Goal: Information Seeking & Learning: Check status

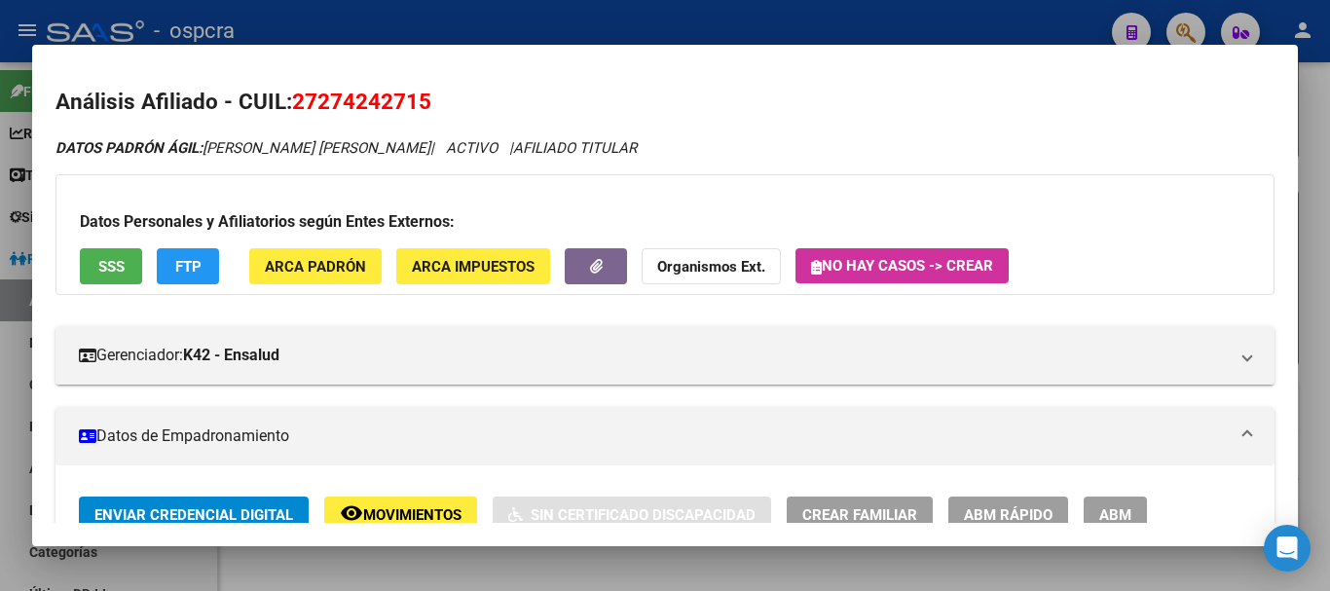
scroll to position [1784, 0]
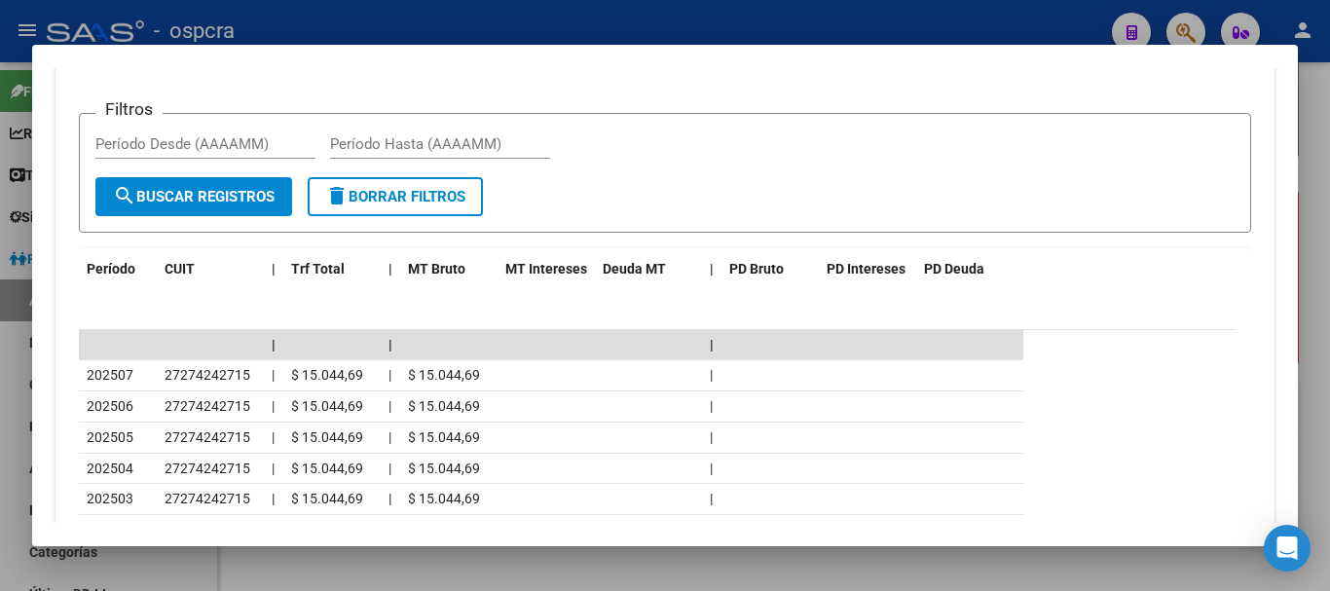
click at [0, 284] on div at bounding box center [665, 295] width 1330 height 591
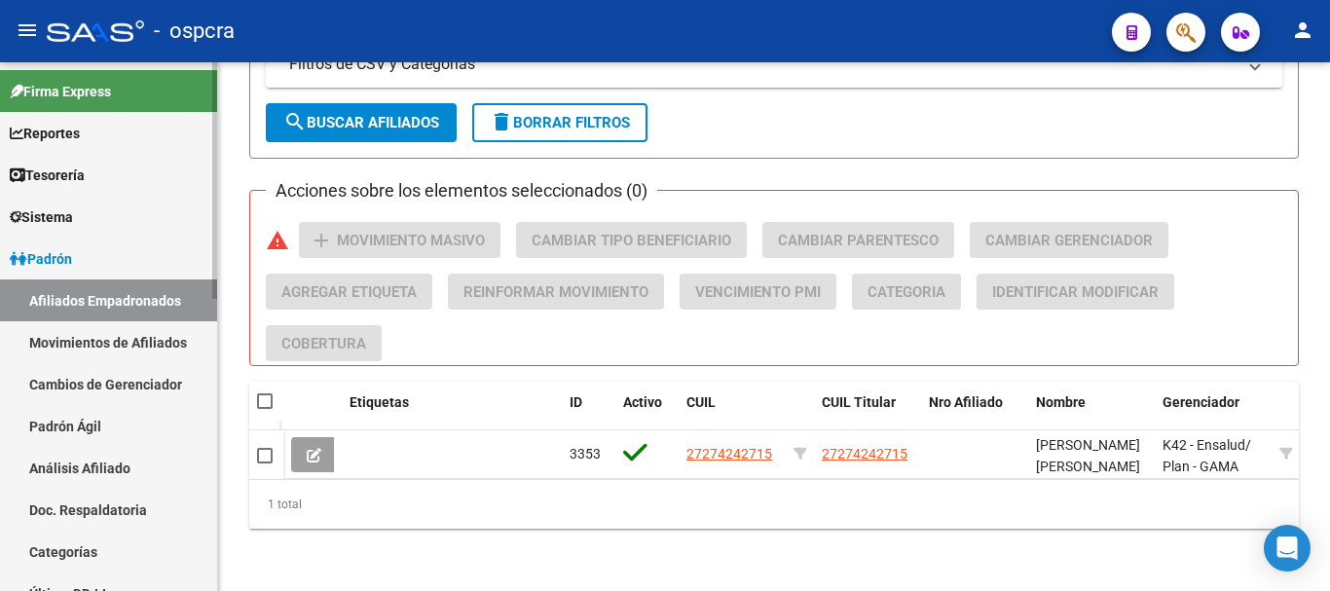
click at [95, 263] on link "Padrón" at bounding box center [108, 259] width 217 height 42
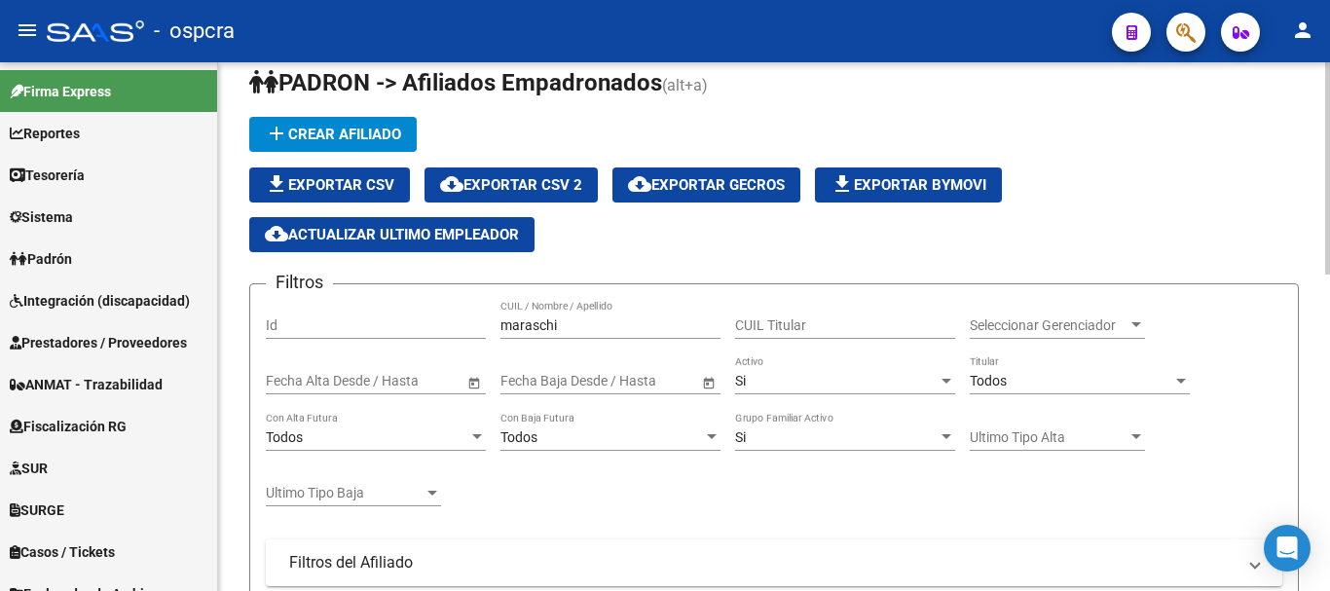
scroll to position [0, 0]
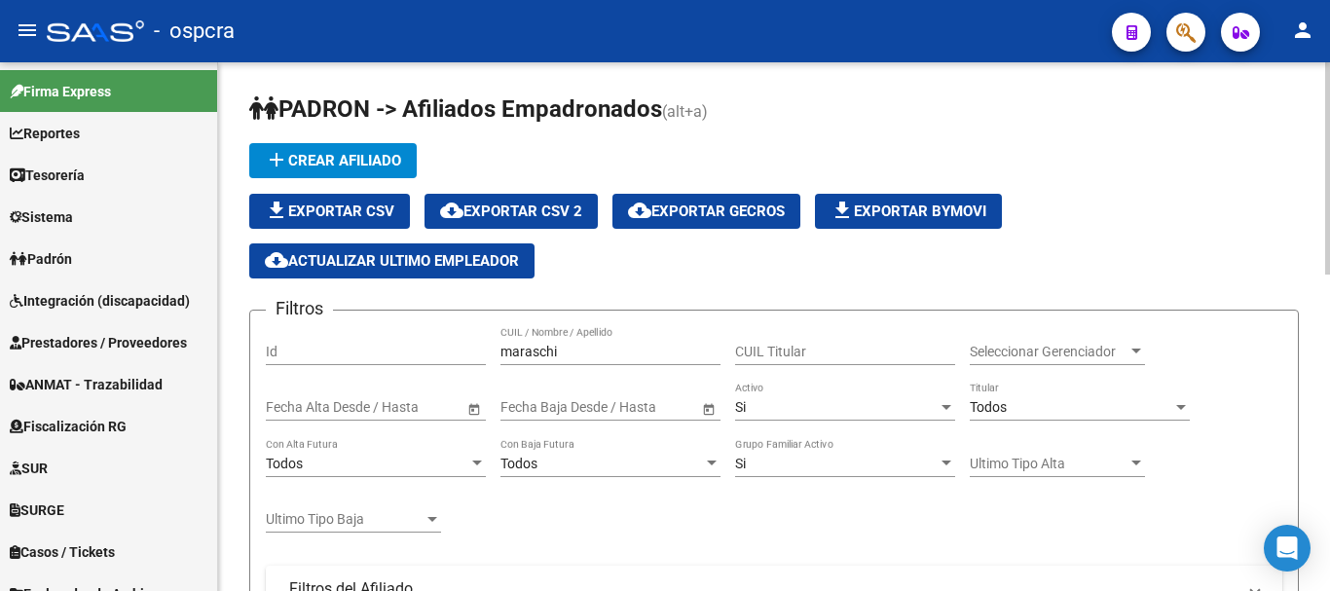
click at [572, 339] on div "maraschi CUIL / Nombre / Apellido" at bounding box center [611, 345] width 220 height 39
drag, startPoint x: 552, startPoint y: 348, endPoint x: 362, endPoint y: 347, distance: 189.9
click at [362, 347] on div "Filtros Id maraschi CUIL / Nombre / Apellido CUIL Titular Seleccionar Gerenciad…" at bounding box center [774, 562] width 1017 height 473
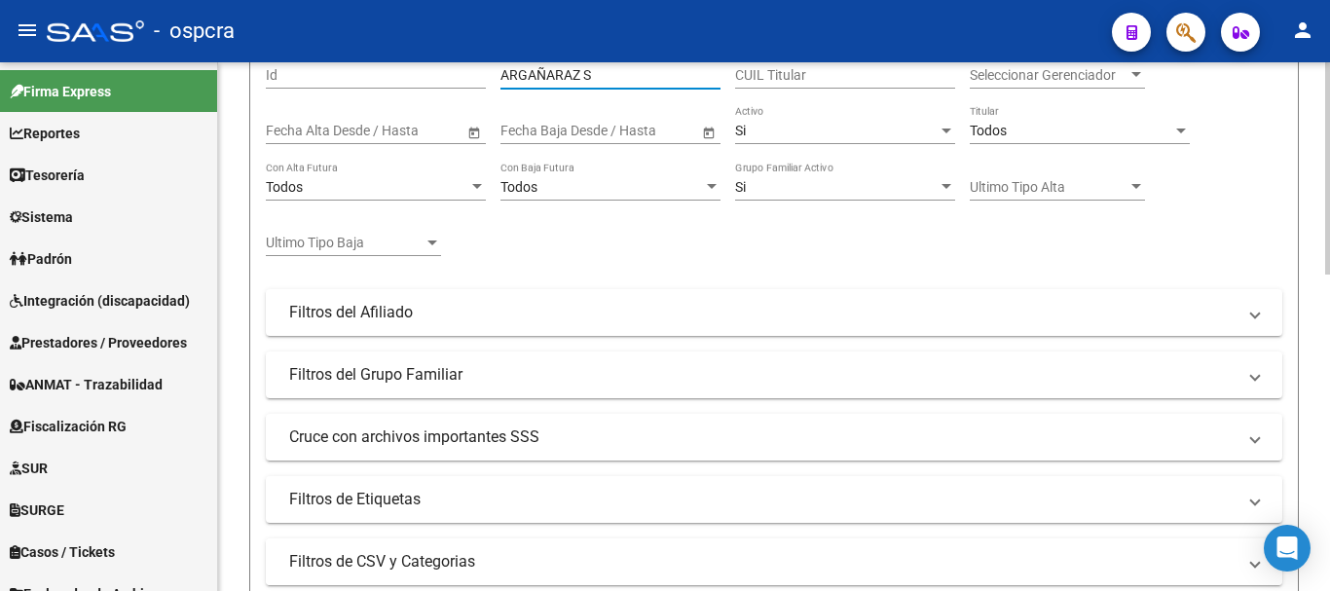
scroll to position [389, 0]
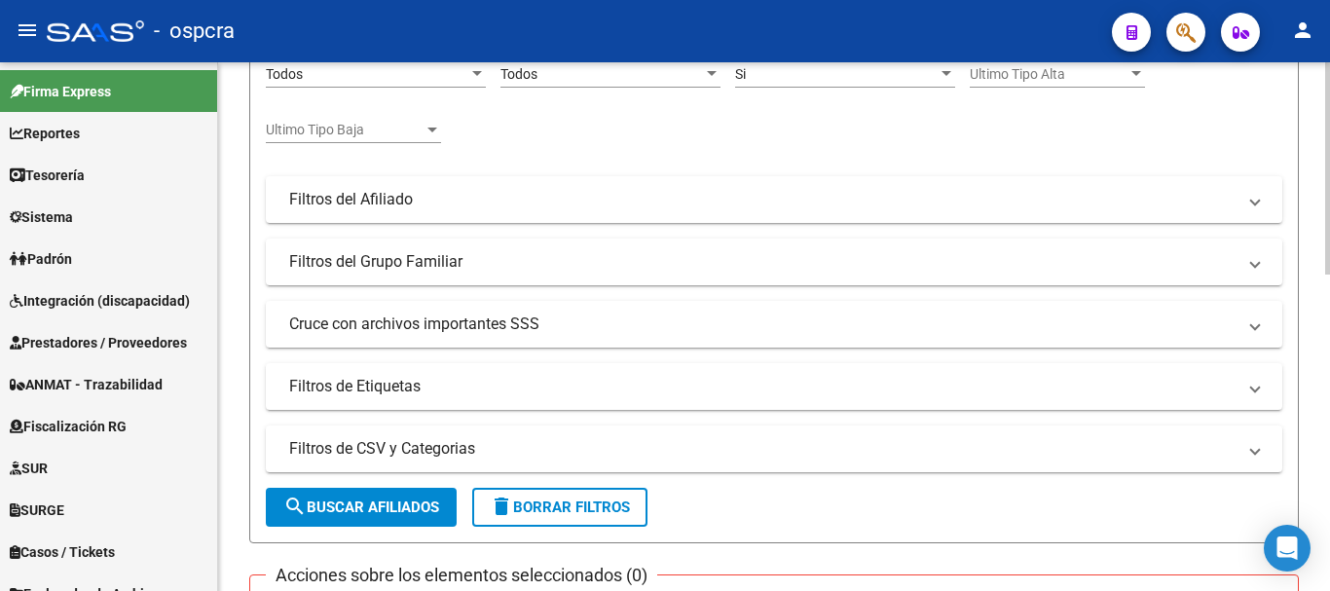
click at [391, 504] on span "search Buscar Afiliados" at bounding box center [361, 508] width 156 height 18
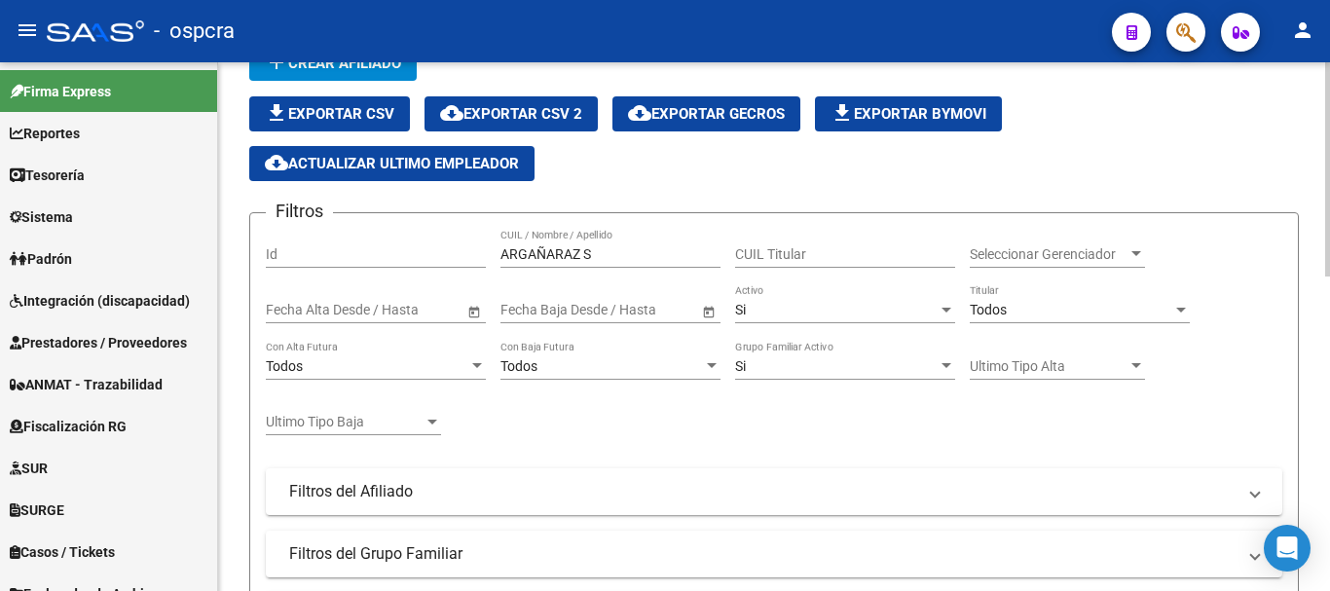
scroll to position [0, 0]
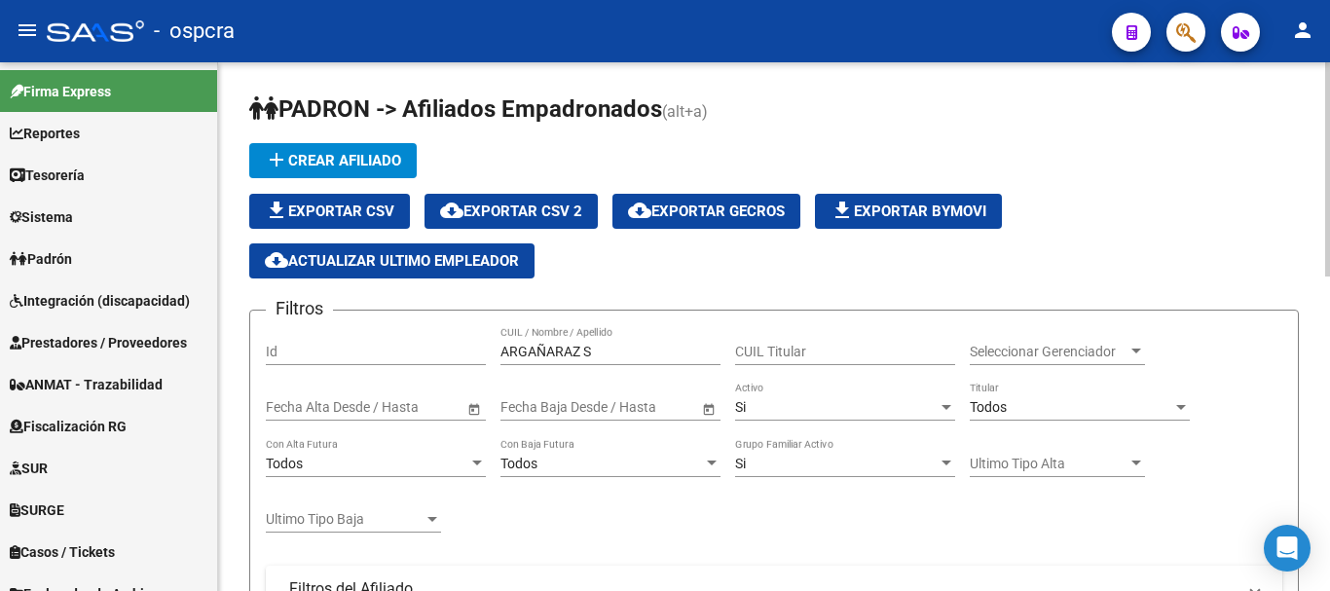
click at [768, 405] on div "Si" at bounding box center [836, 407] width 203 height 17
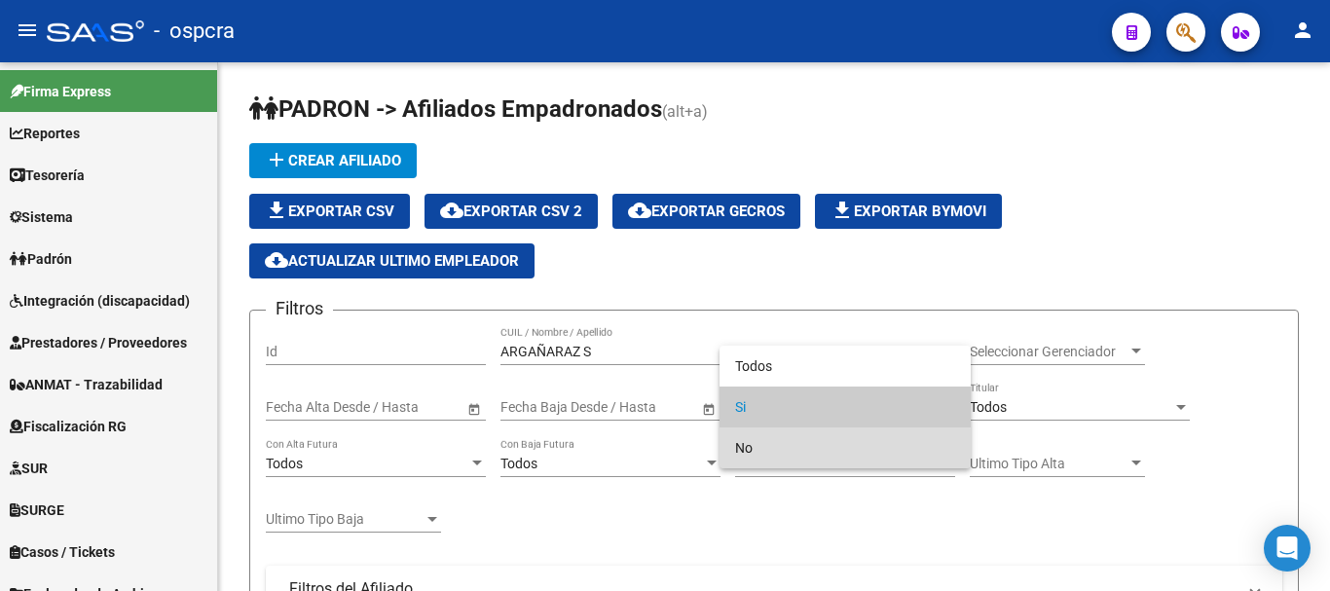
drag, startPoint x: 811, startPoint y: 453, endPoint x: 783, endPoint y: 446, distance: 29.0
click at [810, 453] on span "No" at bounding box center [845, 447] width 220 height 41
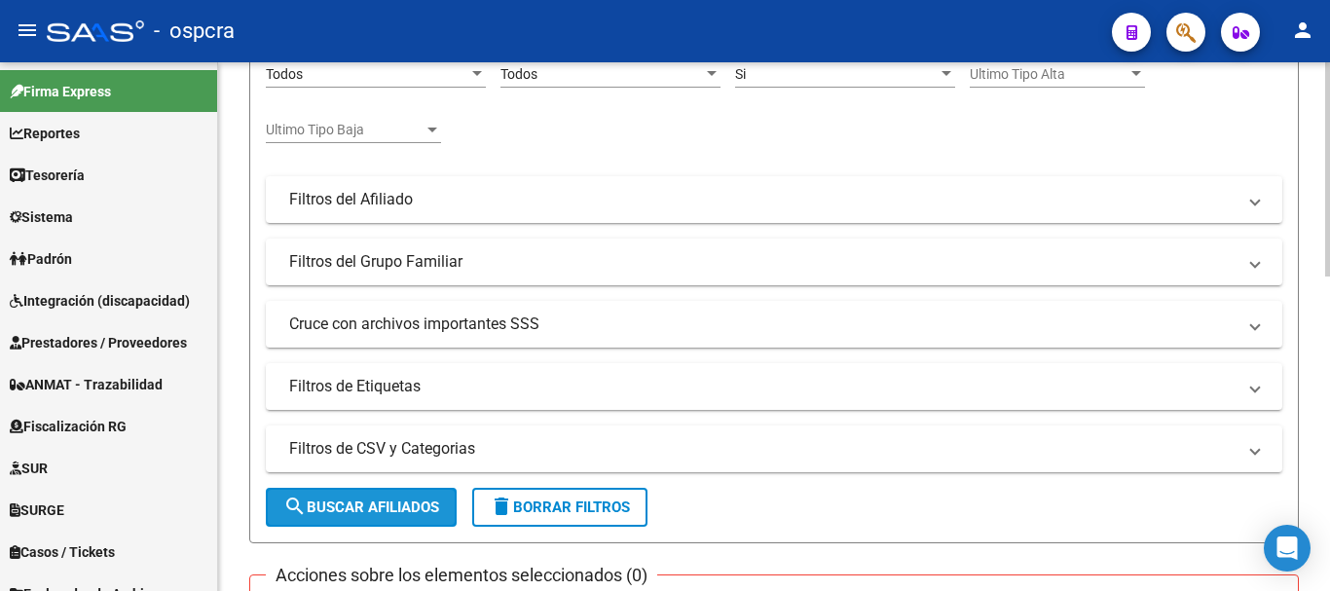
click at [375, 499] on span "search Buscar Afiliados" at bounding box center [361, 508] width 156 height 18
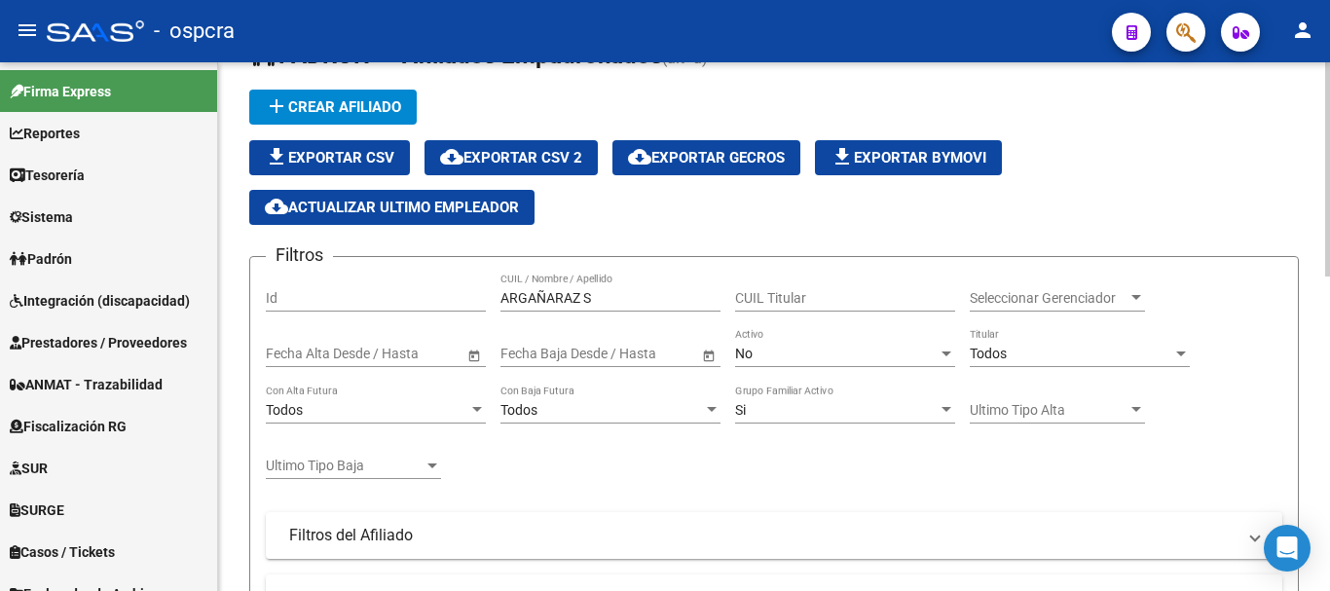
scroll to position [49, 0]
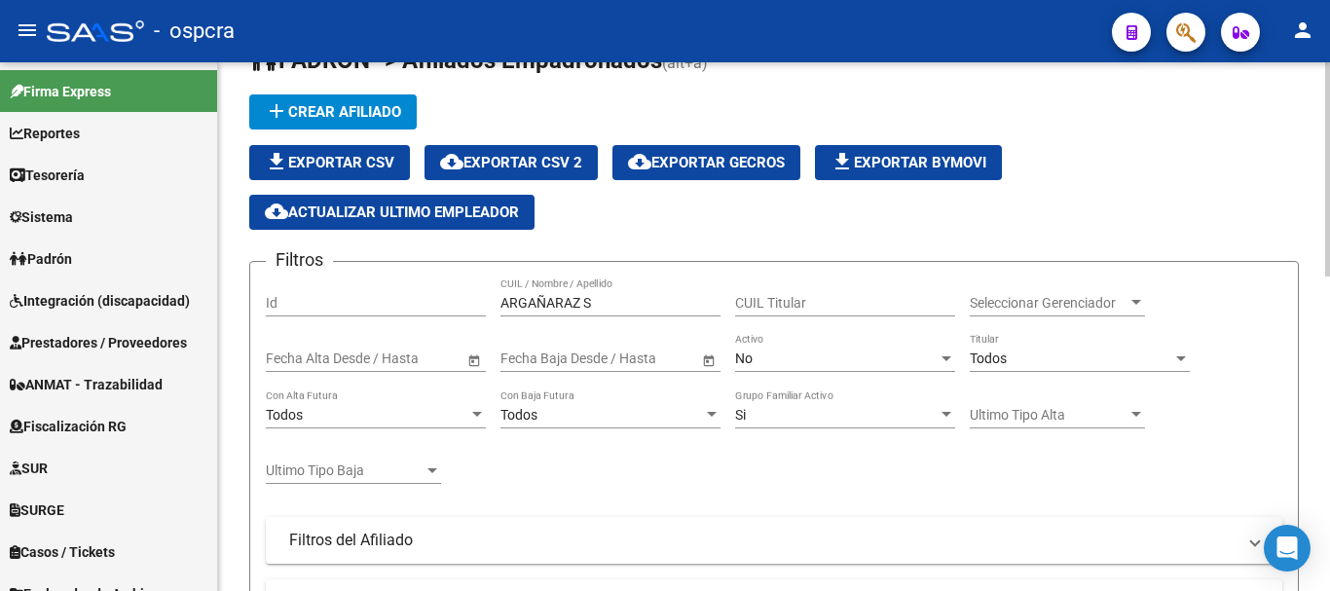
click at [810, 355] on div "No" at bounding box center [836, 359] width 203 height 17
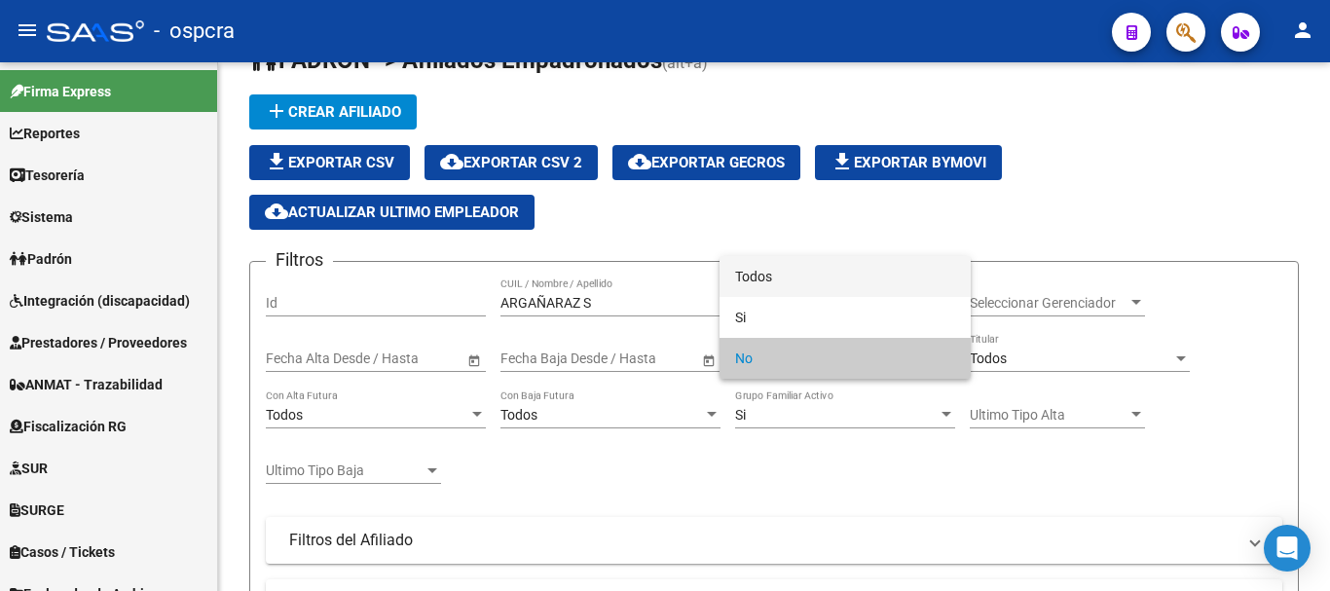
click at [843, 275] on span "Todos" at bounding box center [845, 276] width 220 height 41
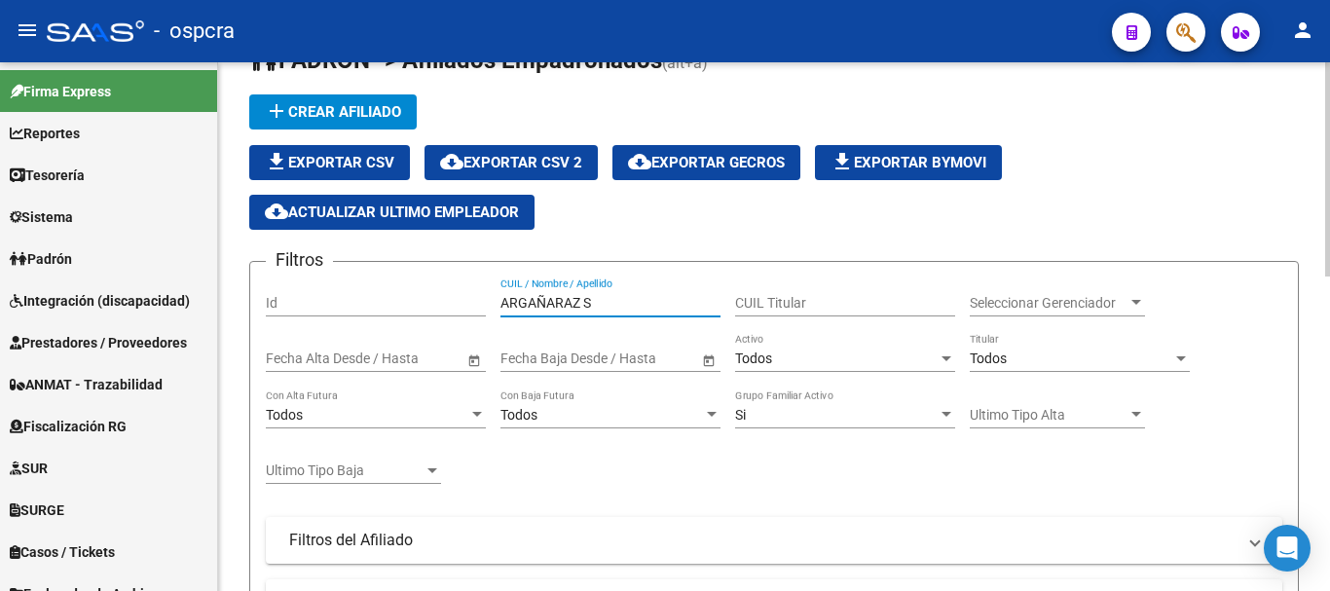
click at [615, 300] on input "ARGAÑARAZ S" at bounding box center [611, 303] width 220 height 17
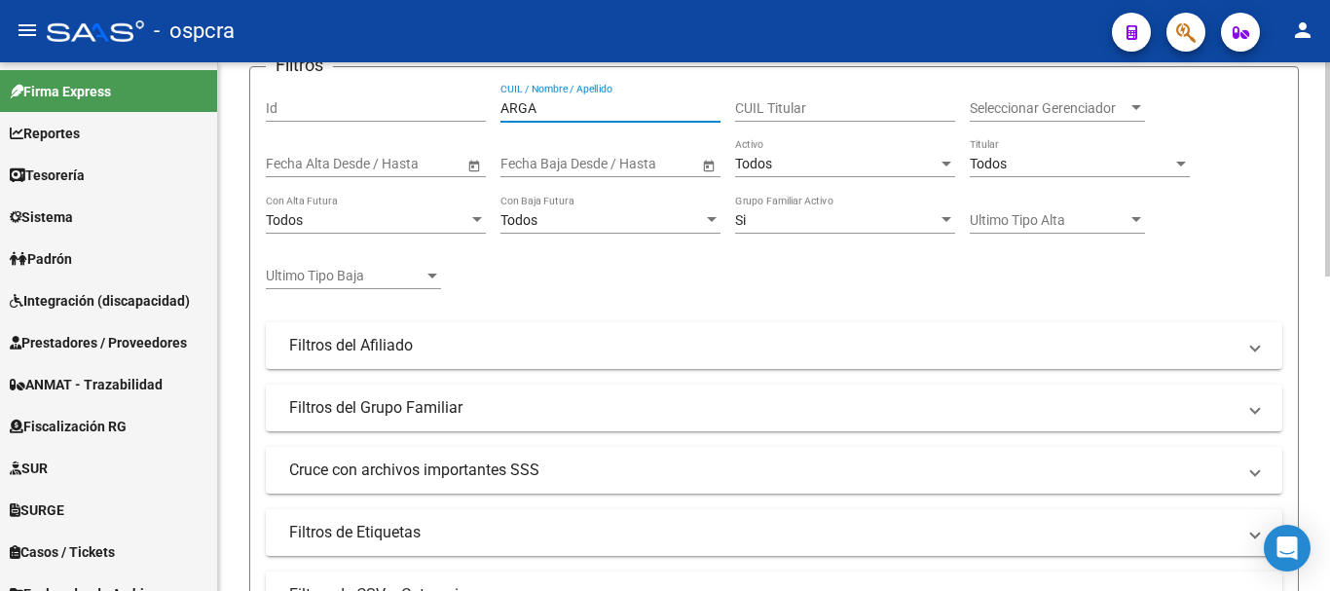
scroll to position [730, 0]
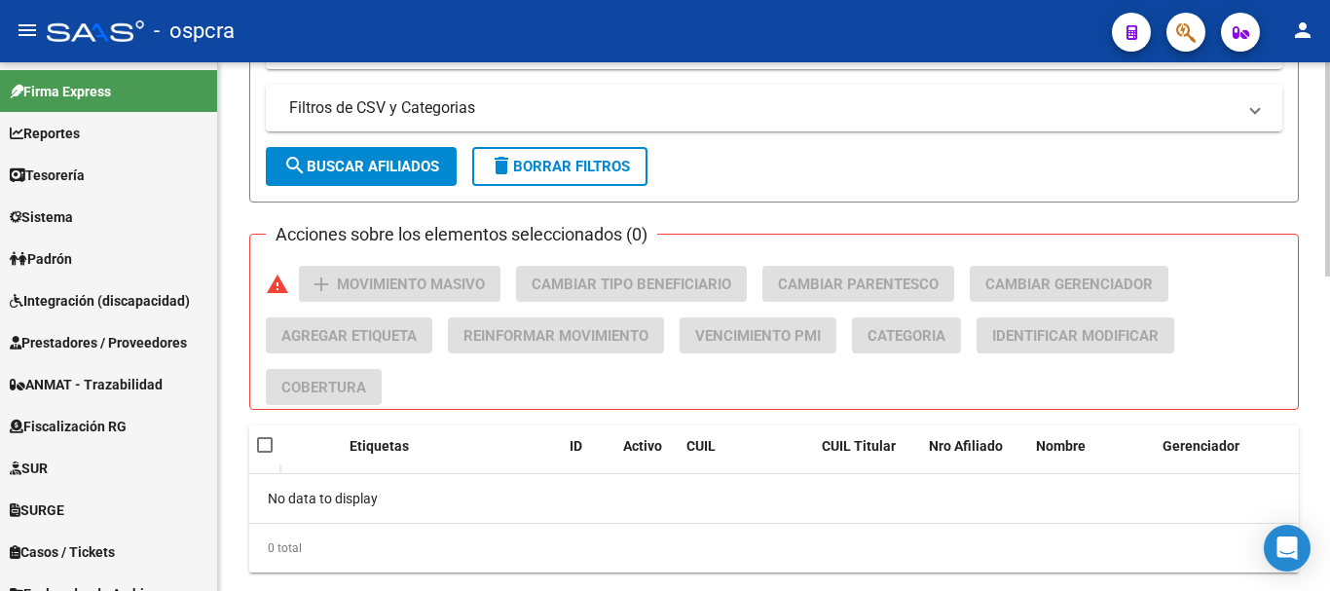
type input "ARGA"
click at [391, 170] on span "search Buscar Afiliados" at bounding box center [361, 167] width 156 height 18
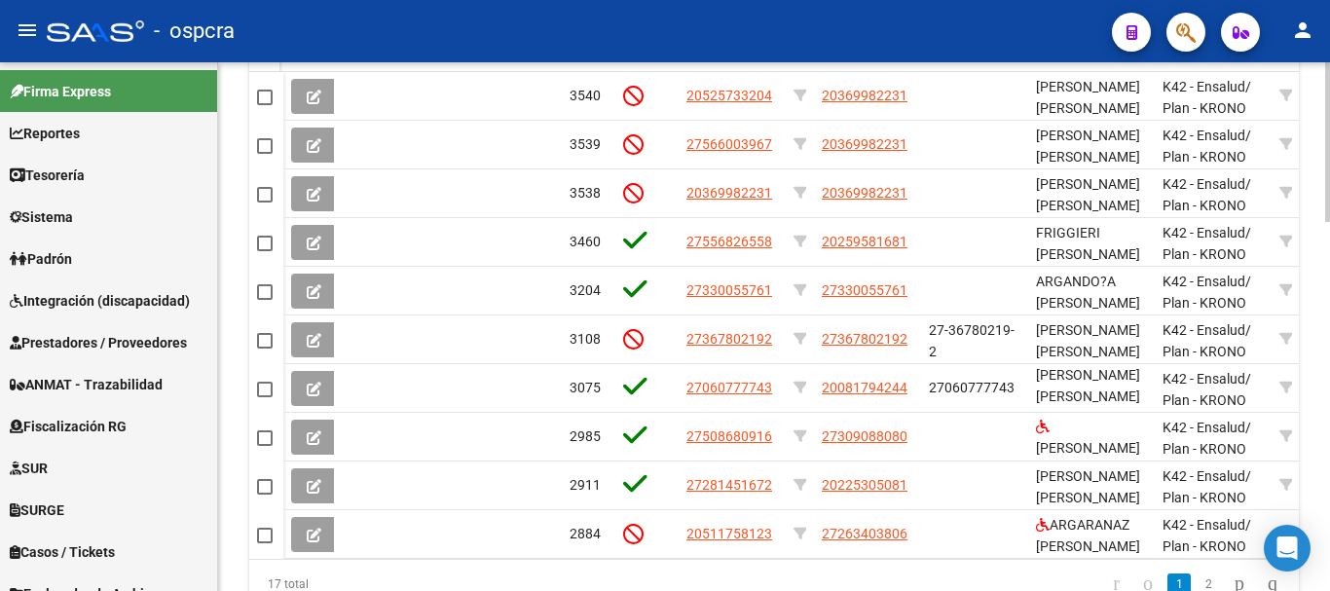
scroll to position [1217, 0]
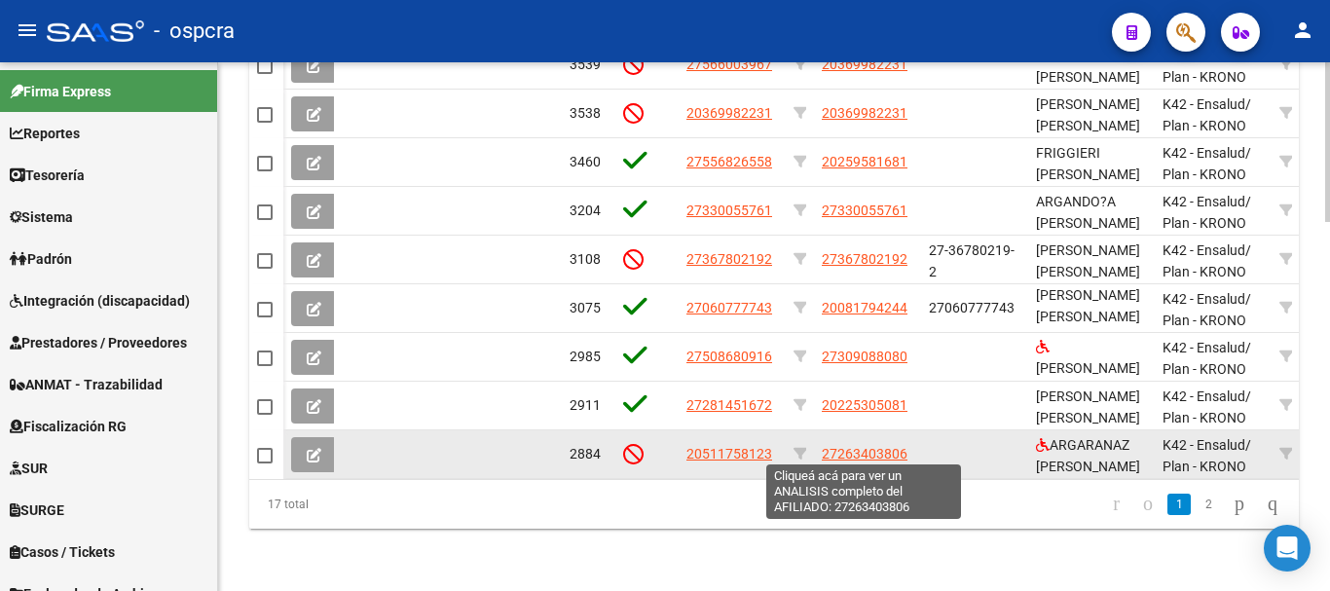
click at [862, 450] on span "27263403806" at bounding box center [865, 454] width 86 height 16
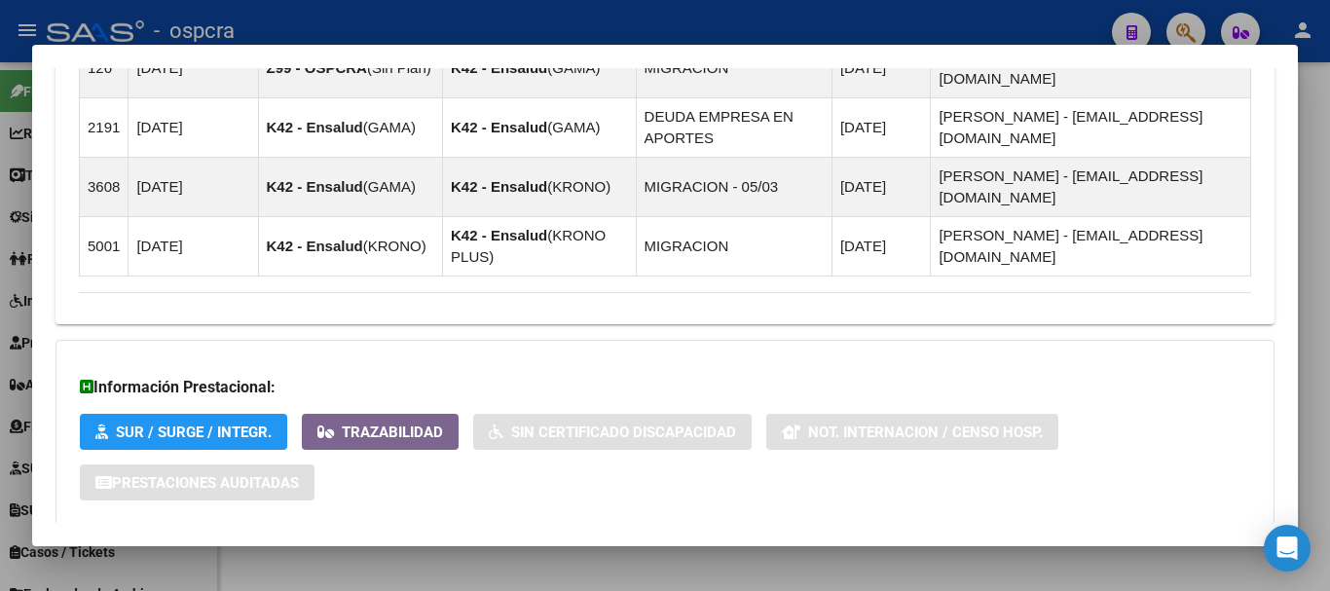
click at [260, 554] on span "Aportes y Contribuciones del Afiliado: 27263403806" at bounding box center [290, 563] width 365 height 19
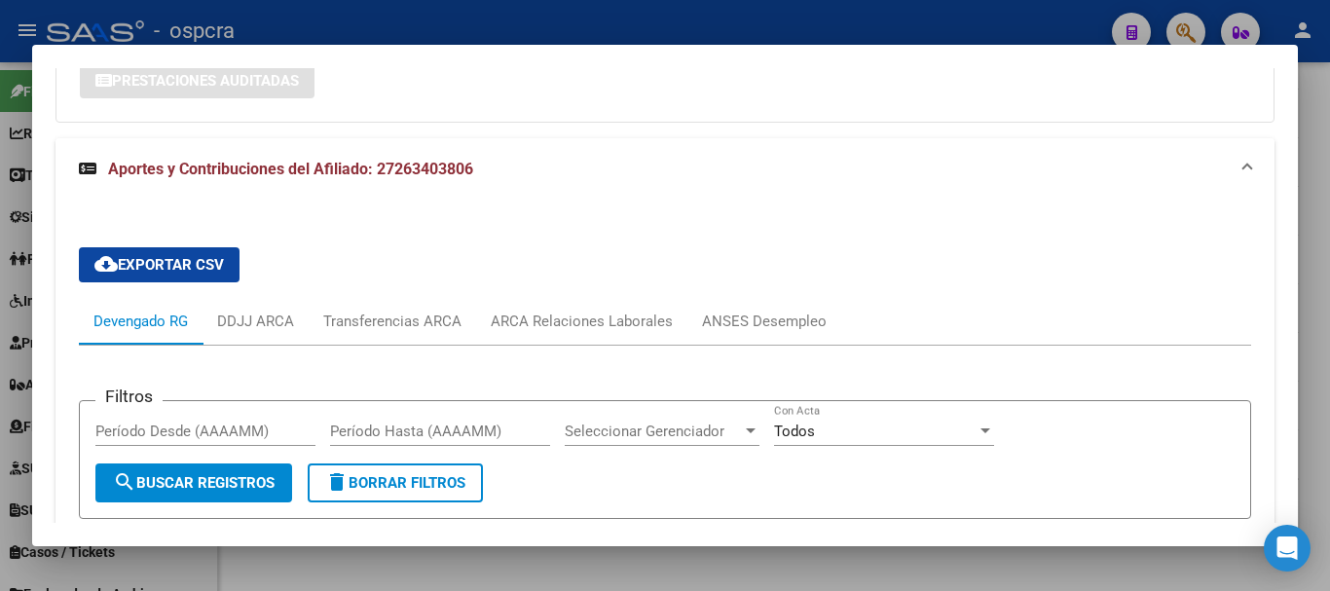
scroll to position [1989, 0]
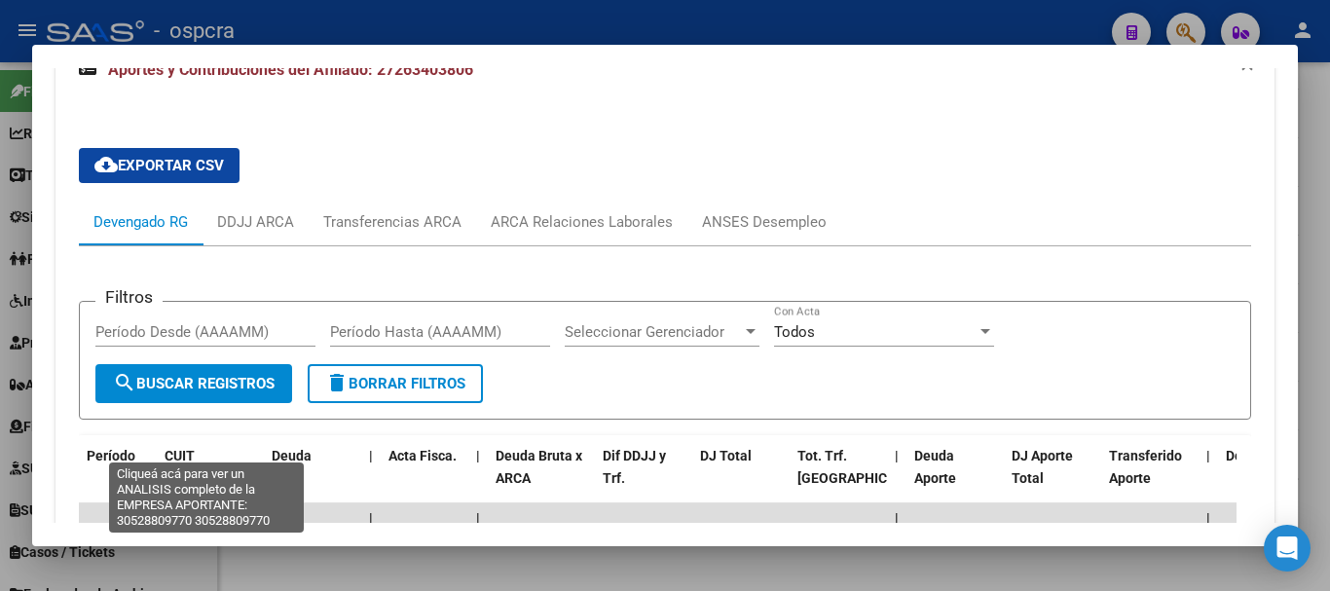
click at [181, 545] on span "30528809770" at bounding box center [208, 553] width 86 height 16
type textarea "30528809770"
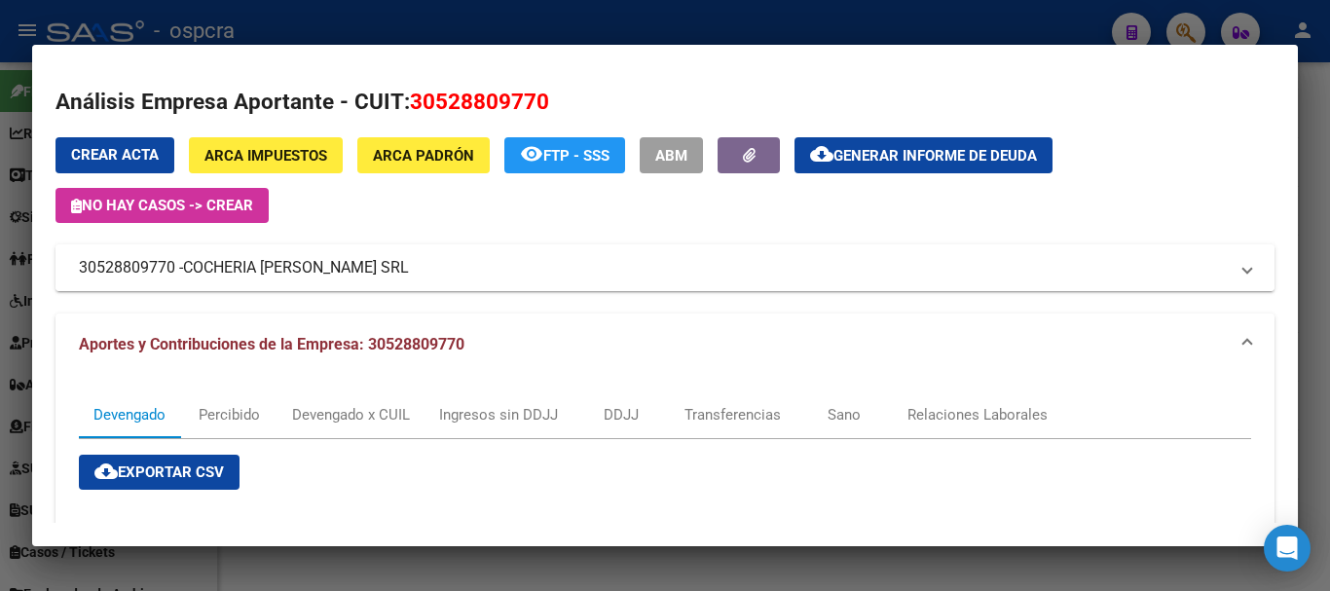
click at [345, 271] on span "COCHERIA [PERSON_NAME] SRL" at bounding box center [296, 267] width 226 height 23
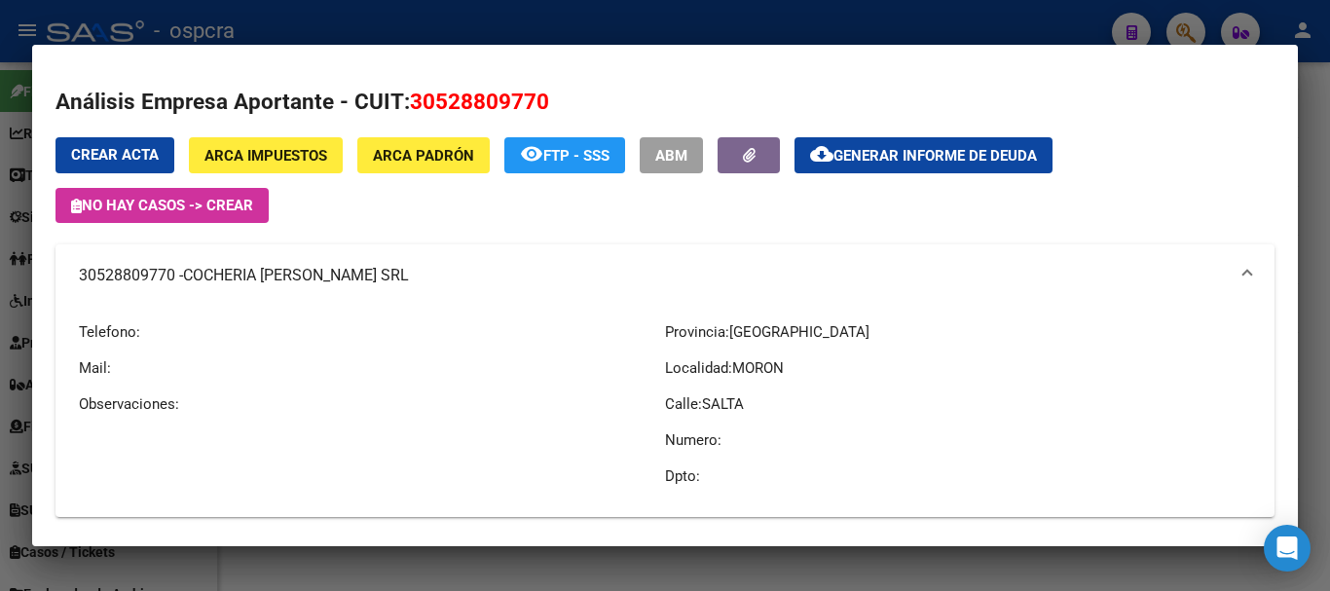
click at [828, 372] on p "Localidad: MORON" at bounding box center [958, 367] width 586 height 21
click at [453, 557] on div at bounding box center [665, 295] width 1330 height 591
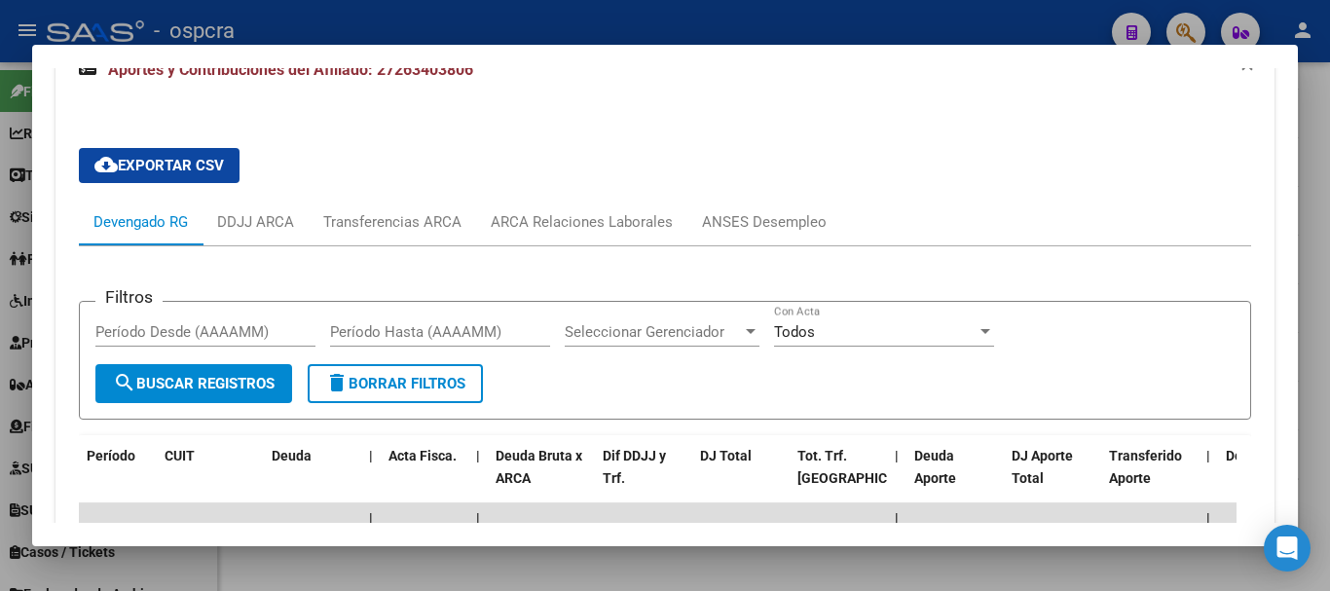
drag, startPoint x: 103, startPoint y: 447, endPoint x: 150, endPoint y: 448, distance: 46.7
click at [150, 535] on datatable-body-cell "202401" at bounding box center [118, 554] width 78 height 38
click at [0, 288] on div at bounding box center [665, 295] width 1330 height 591
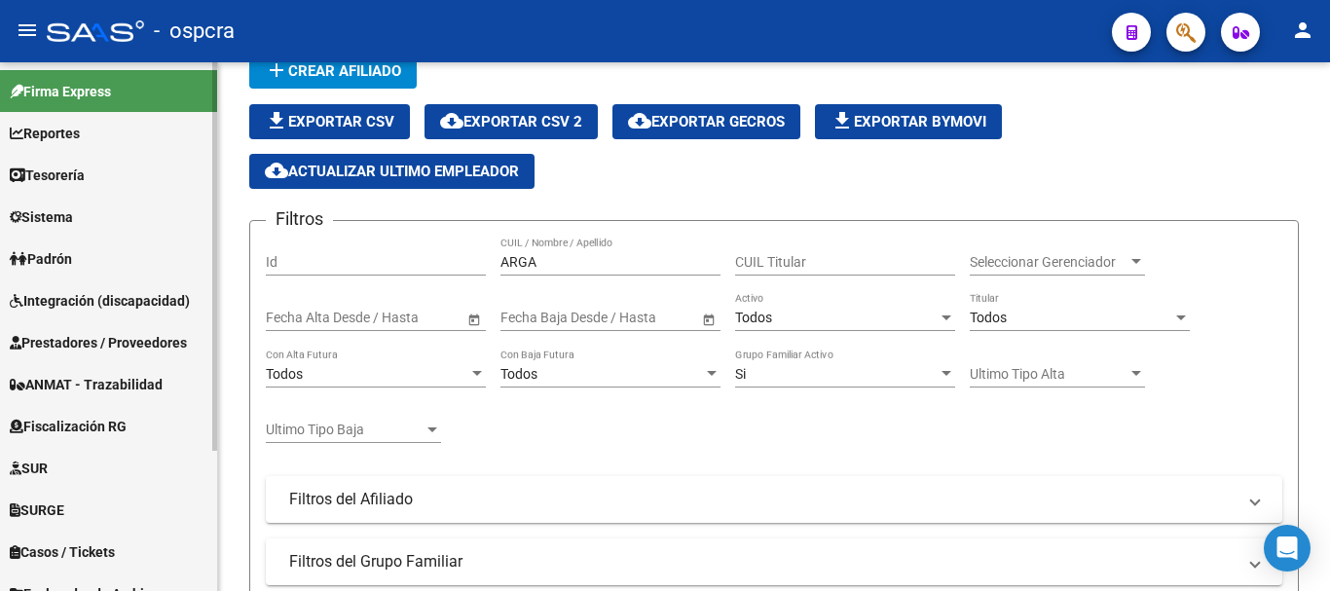
scroll to position [49, 0]
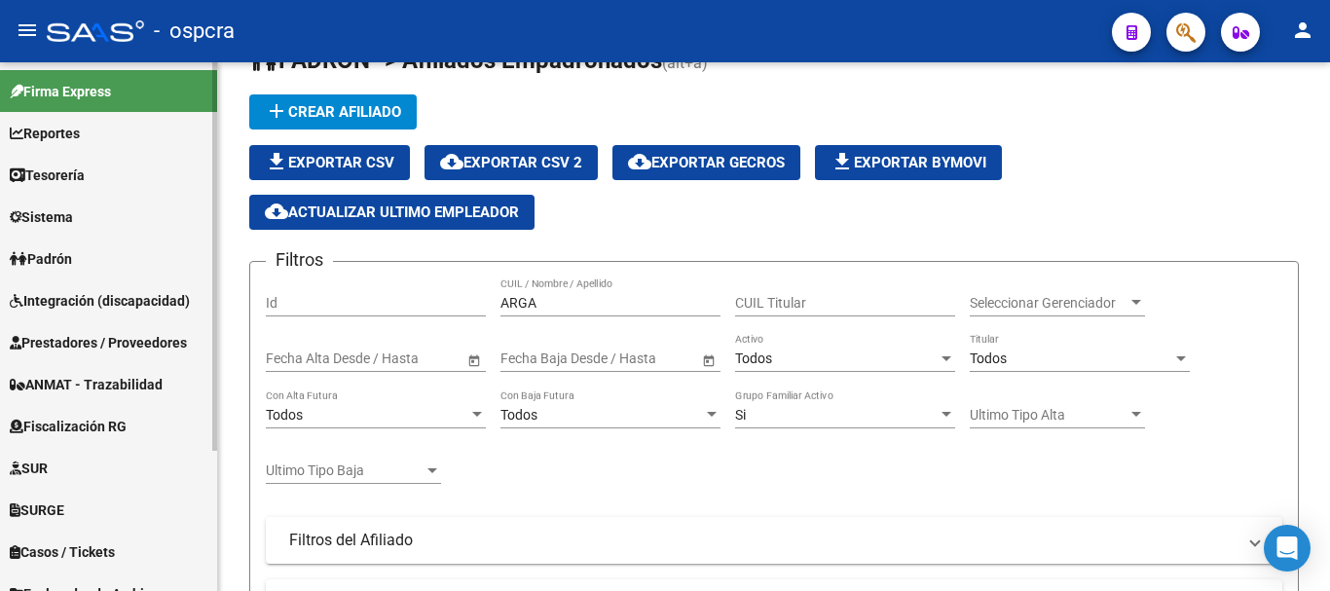
click at [42, 258] on span "Padrón" at bounding box center [41, 258] width 62 height 21
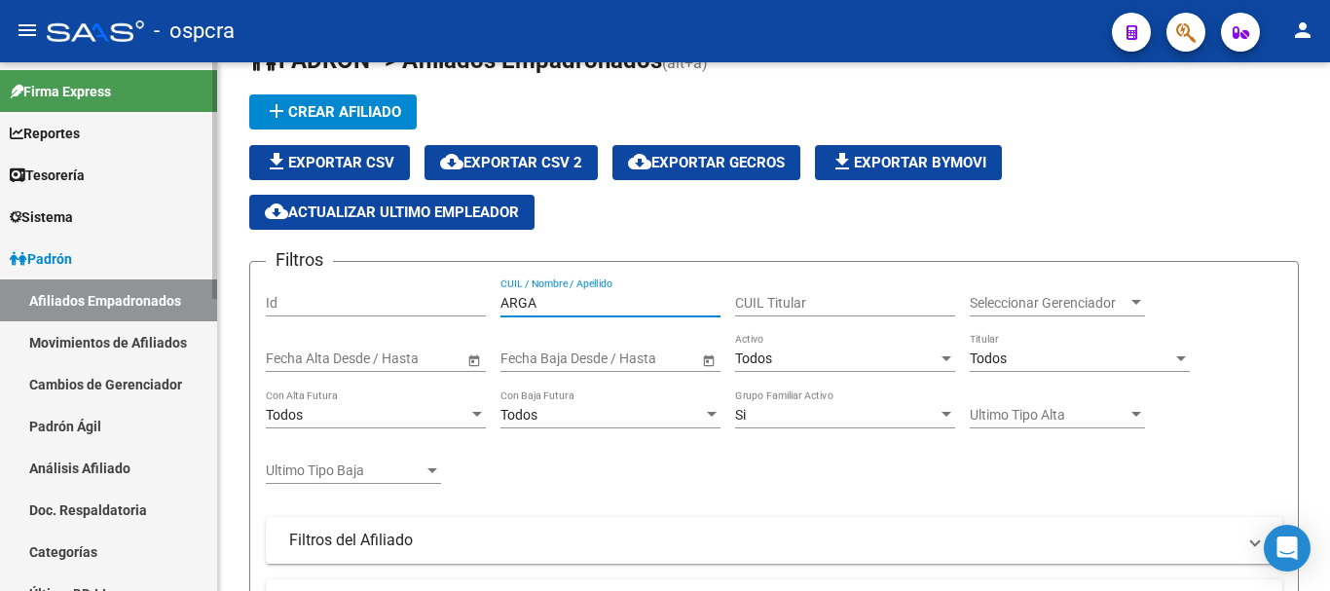
drag, startPoint x: 539, startPoint y: 295, endPoint x: 184, endPoint y: 305, distance: 355.5
click at [266, 321] on div "Filtros Id ARGA CUIL / Nombre / Apellido CUIL Titular Seleccionar Gerenciador S…" at bounding box center [774, 514] width 1017 height 473
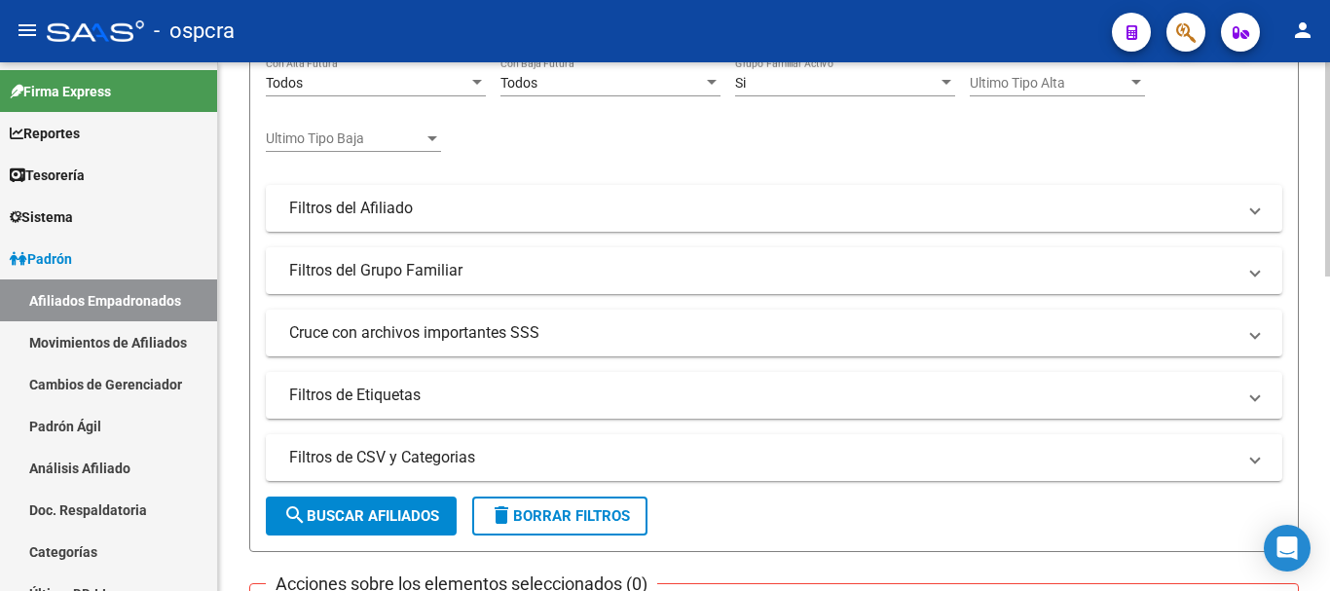
scroll to position [93, 0]
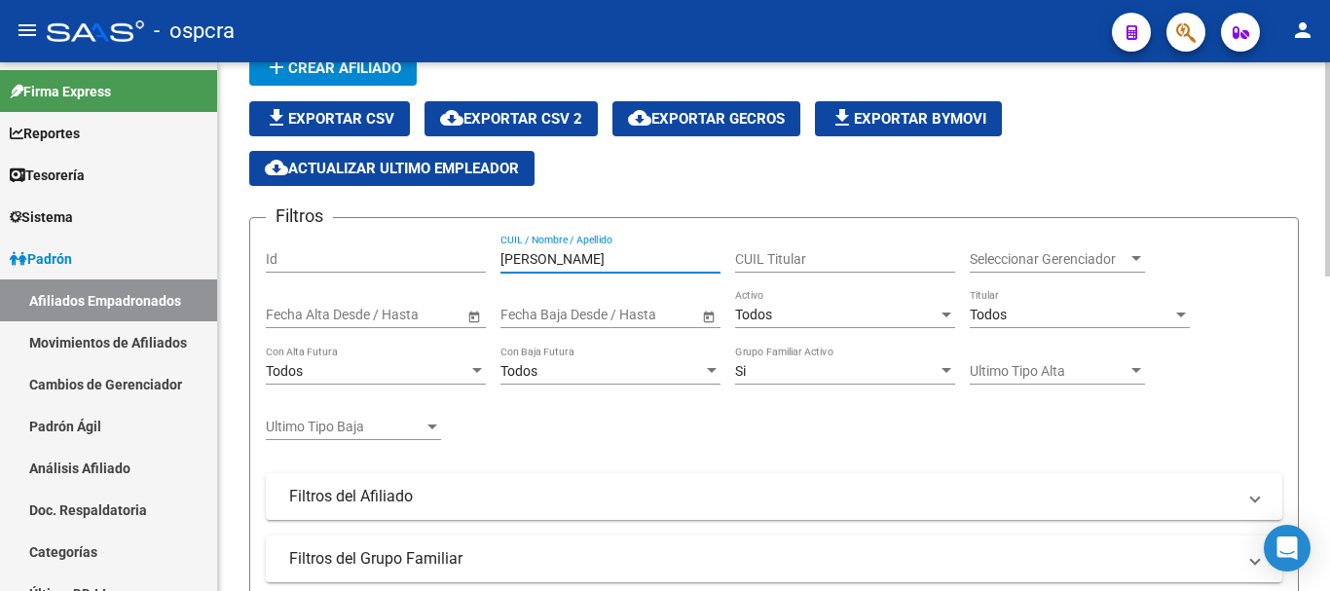
click at [775, 307] on div "Todos" at bounding box center [836, 315] width 203 height 17
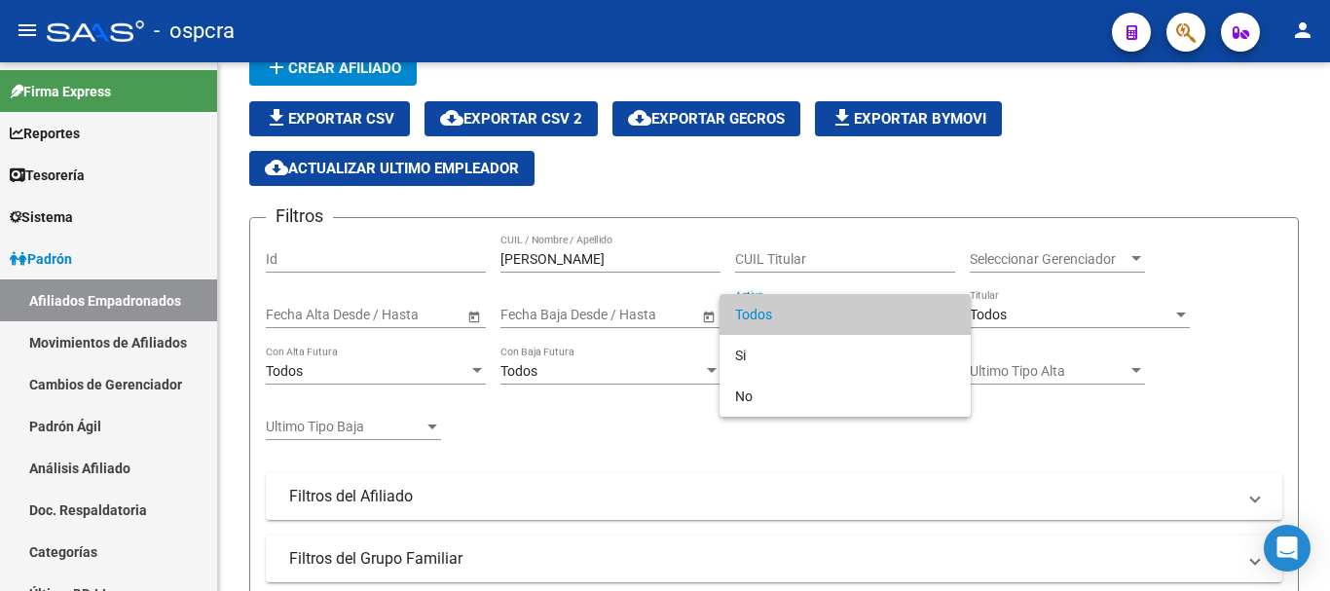
click at [760, 306] on span "Todos" at bounding box center [845, 314] width 220 height 41
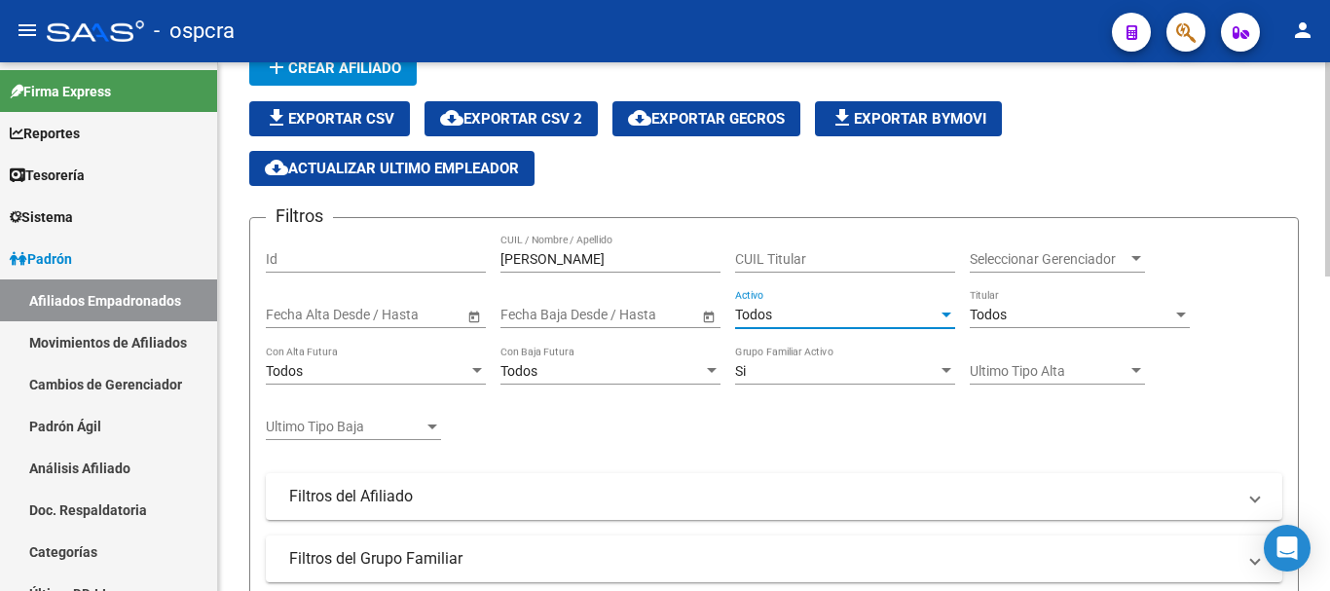
click at [636, 265] on input "[PERSON_NAME]" at bounding box center [611, 259] width 220 height 17
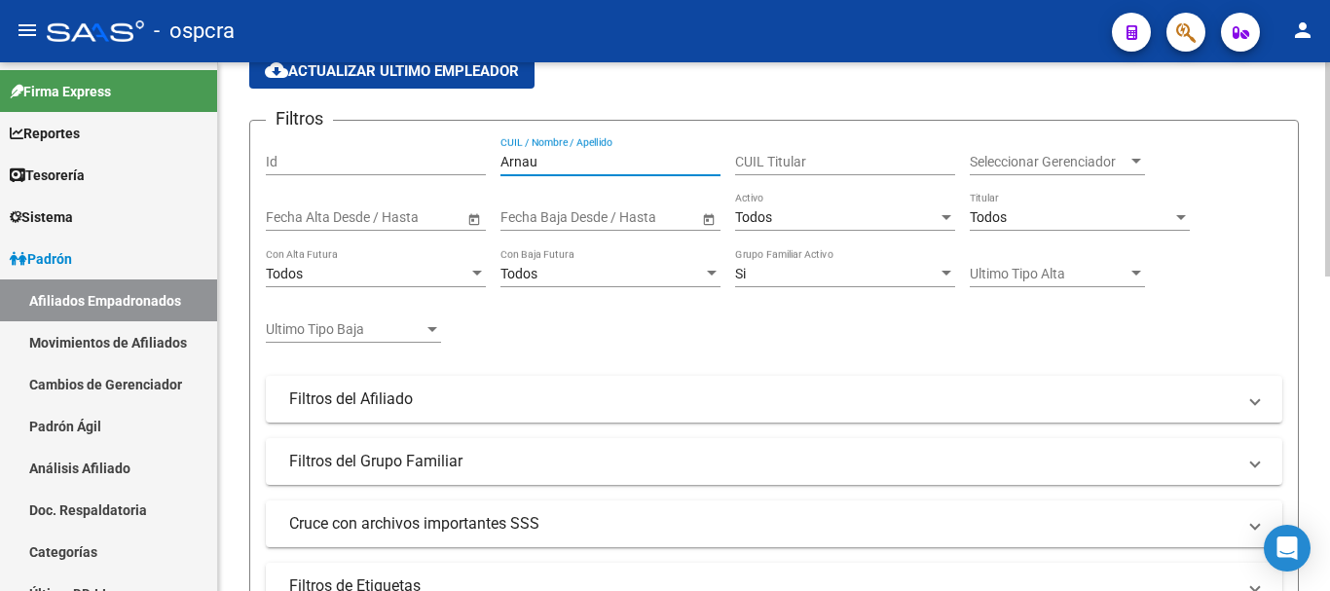
scroll to position [579, 0]
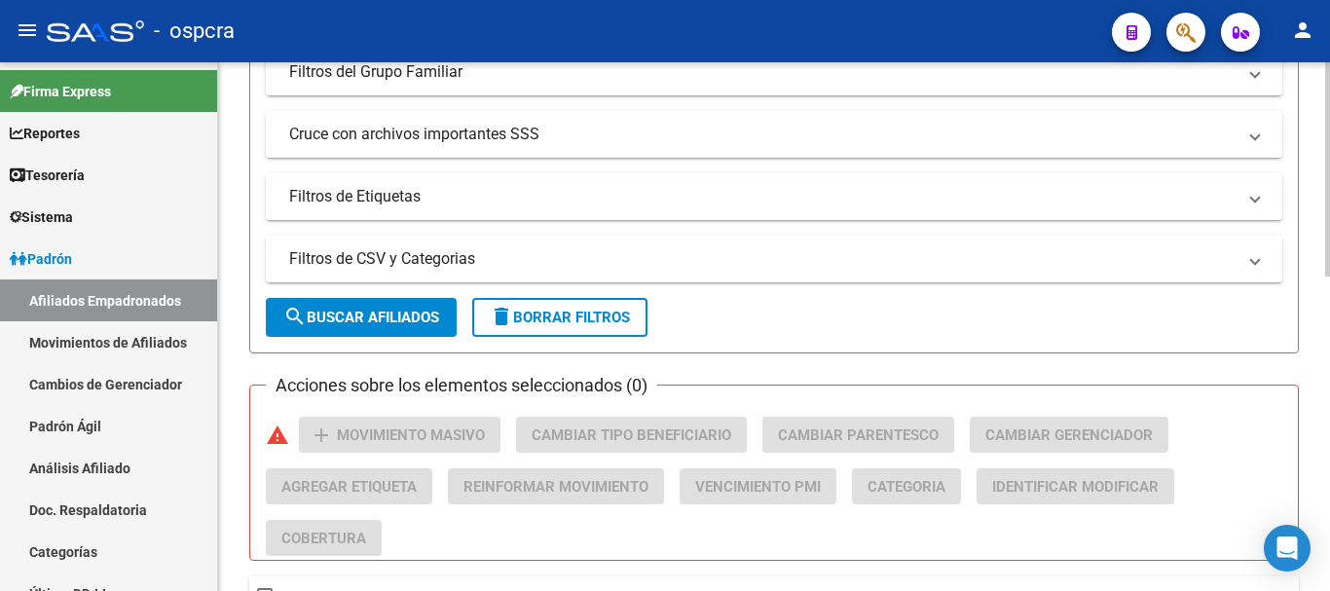
type input "Arnau"
click at [389, 312] on span "search Buscar Afiliados" at bounding box center [361, 318] width 156 height 18
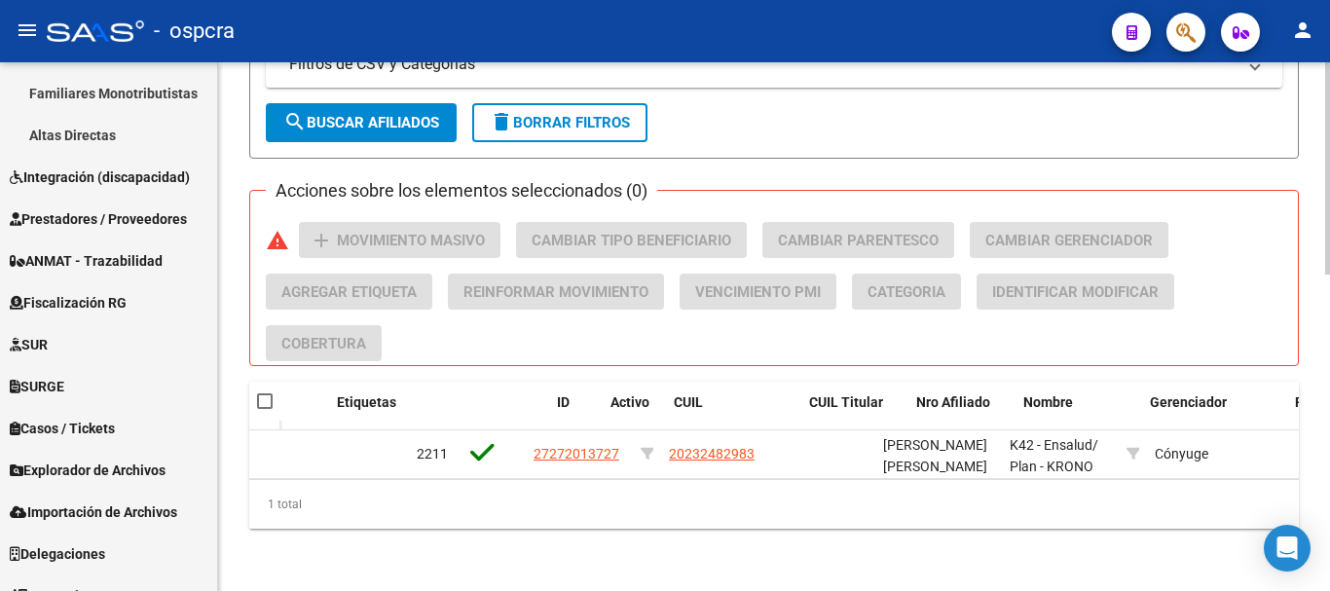
scroll to position [0, 0]
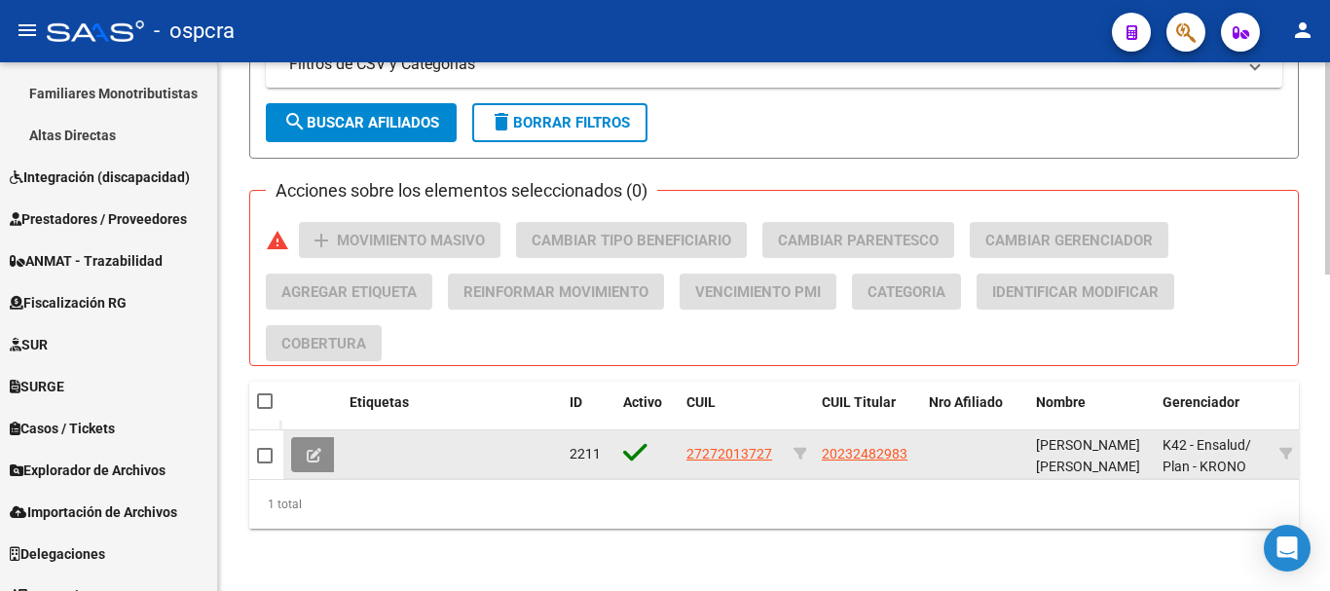
click at [303, 438] on button at bounding box center [314, 454] width 46 height 35
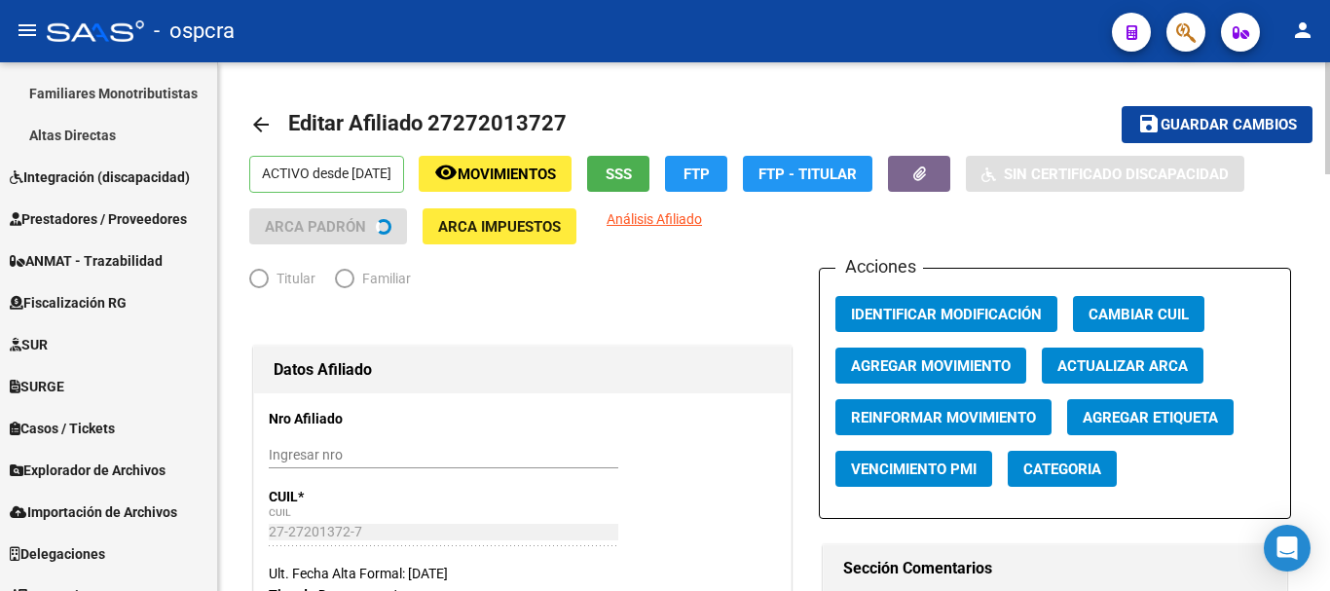
radio input "true"
type input "30-67937404-0"
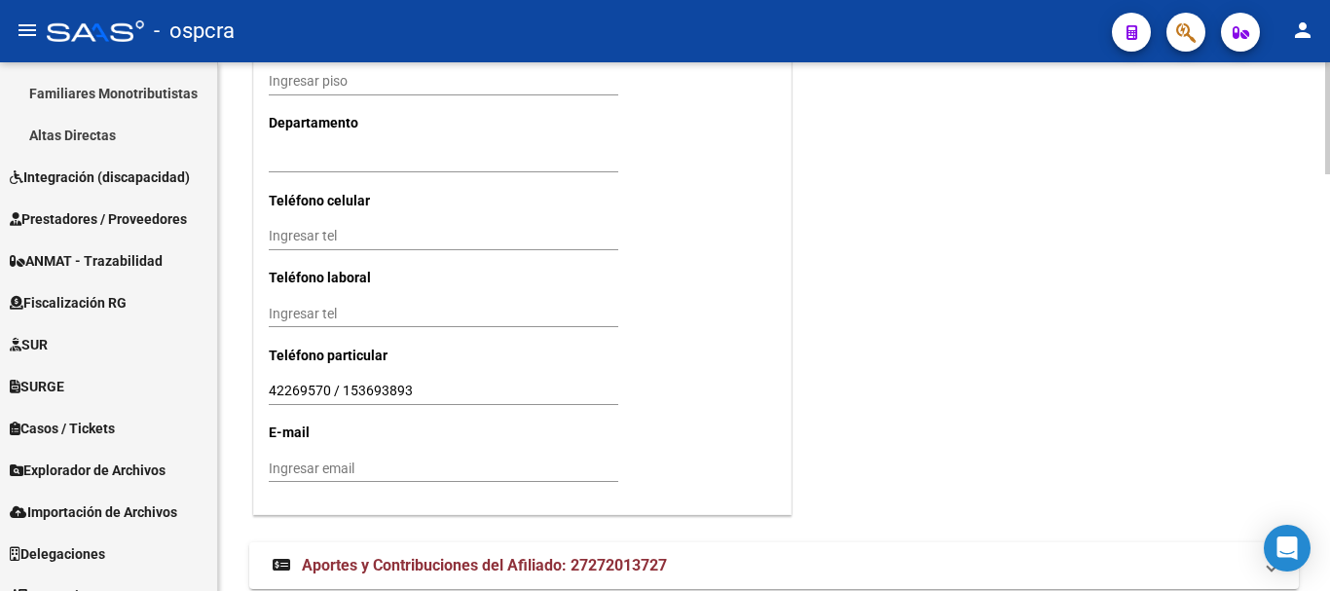
scroll to position [1978, 0]
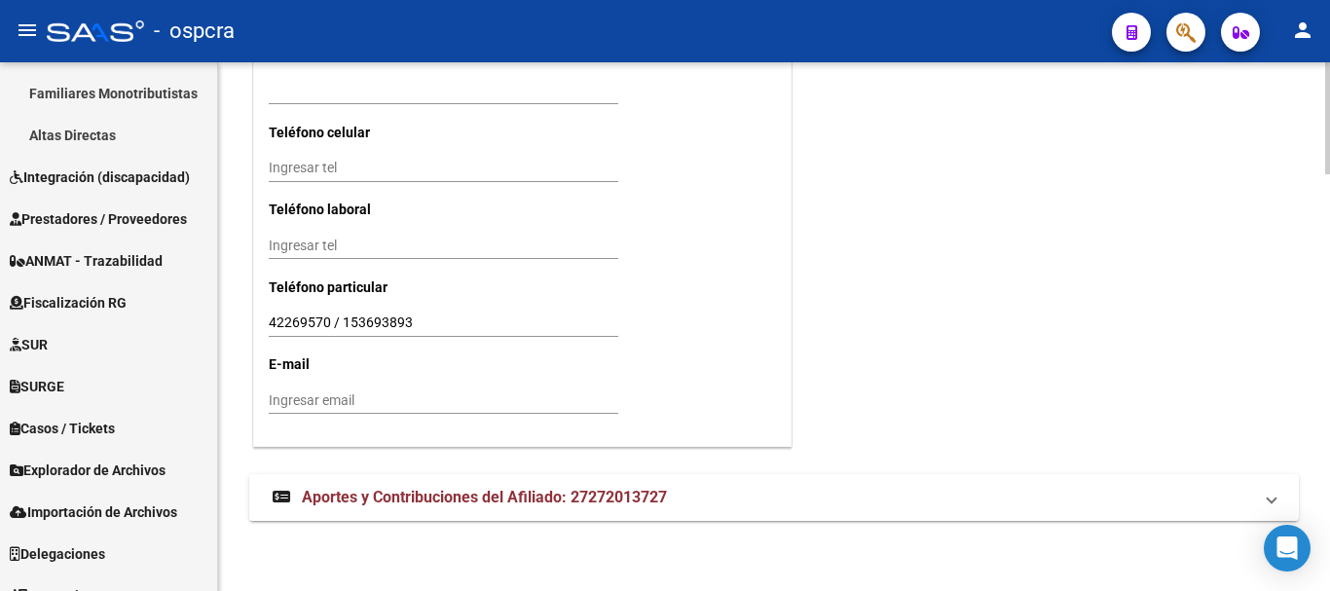
click at [501, 502] on span "Aportes y Contribuciones del Afiliado: 27272013727" at bounding box center [484, 497] width 365 height 19
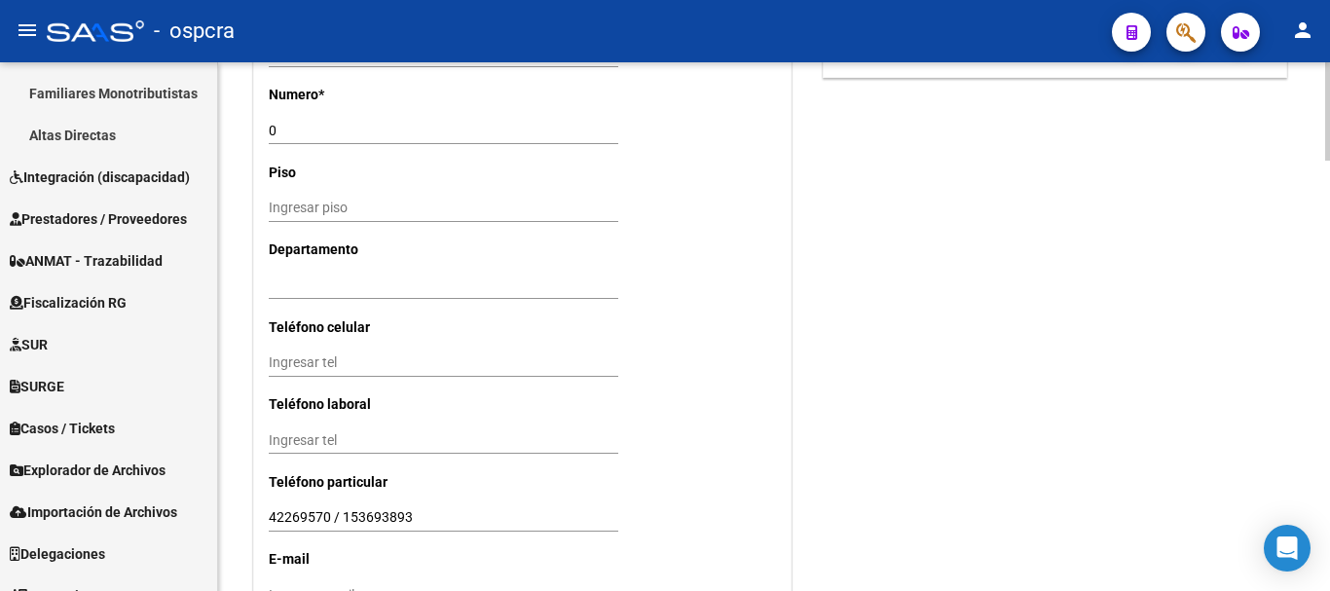
scroll to position [1296, 0]
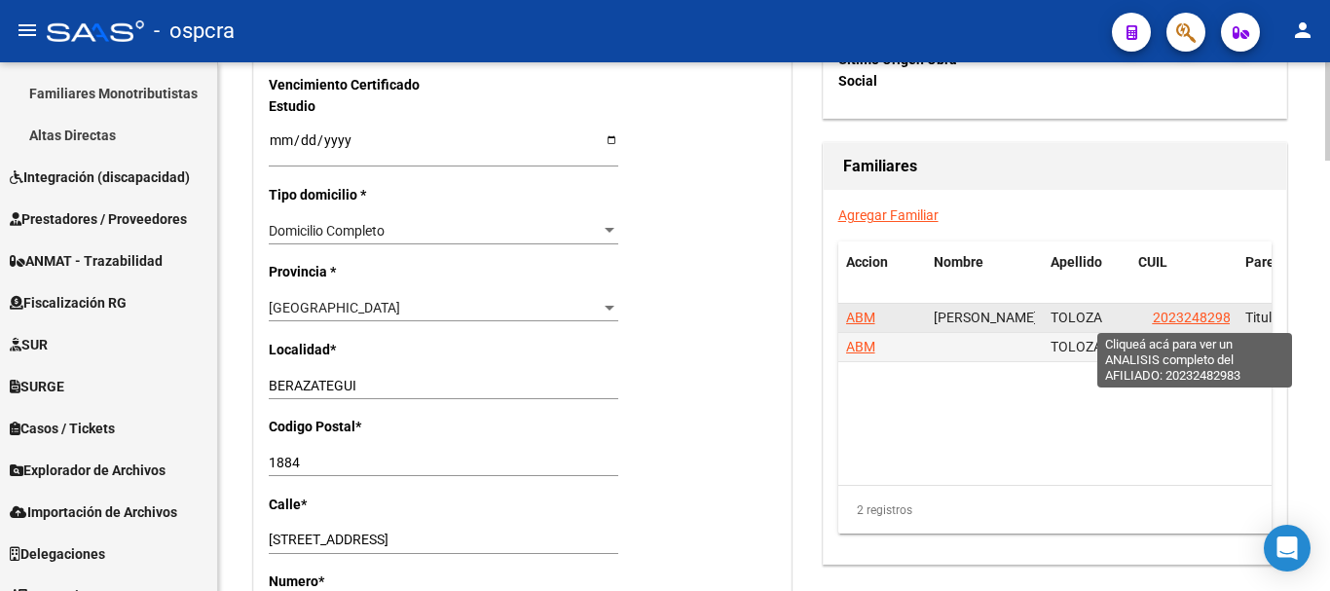
click at [1196, 317] on span "20232482983" at bounding box center [1196, 318] width 86 height 16
type textarea "20232482983"
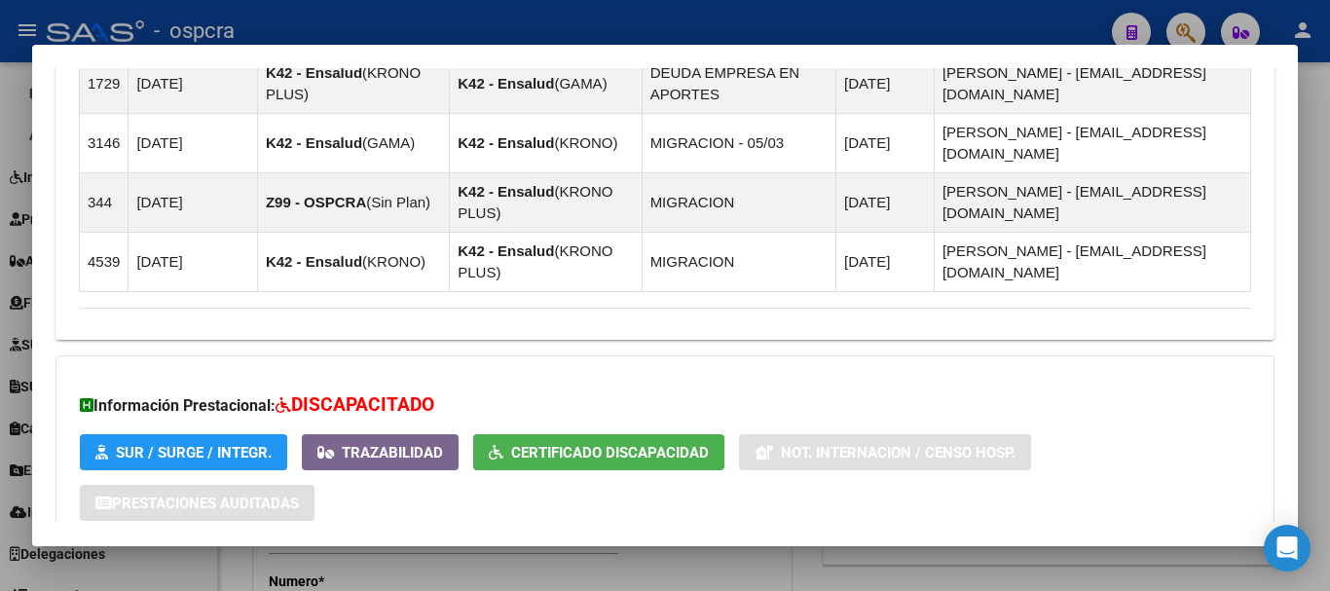
scroll to position [1406, 0]
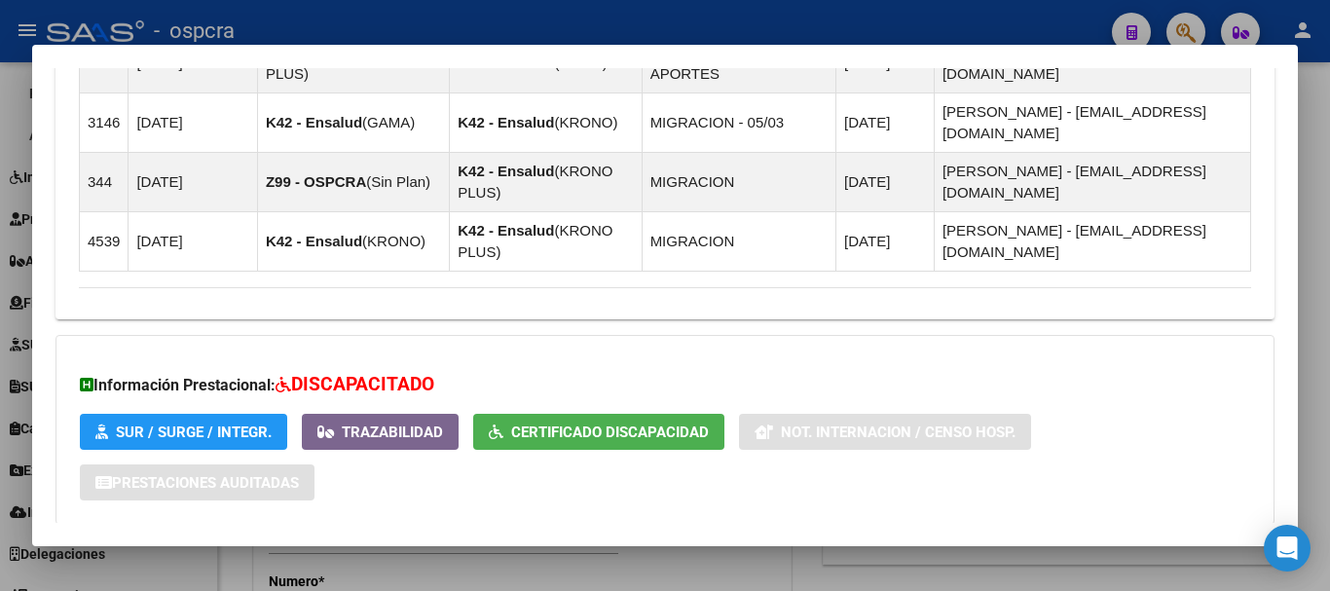
click at [498, 552] on mat-panel-title "Aportes y Contribuciones del Afiliado: 20232482983" at bounding box center [653, 563] width 1149 height 23
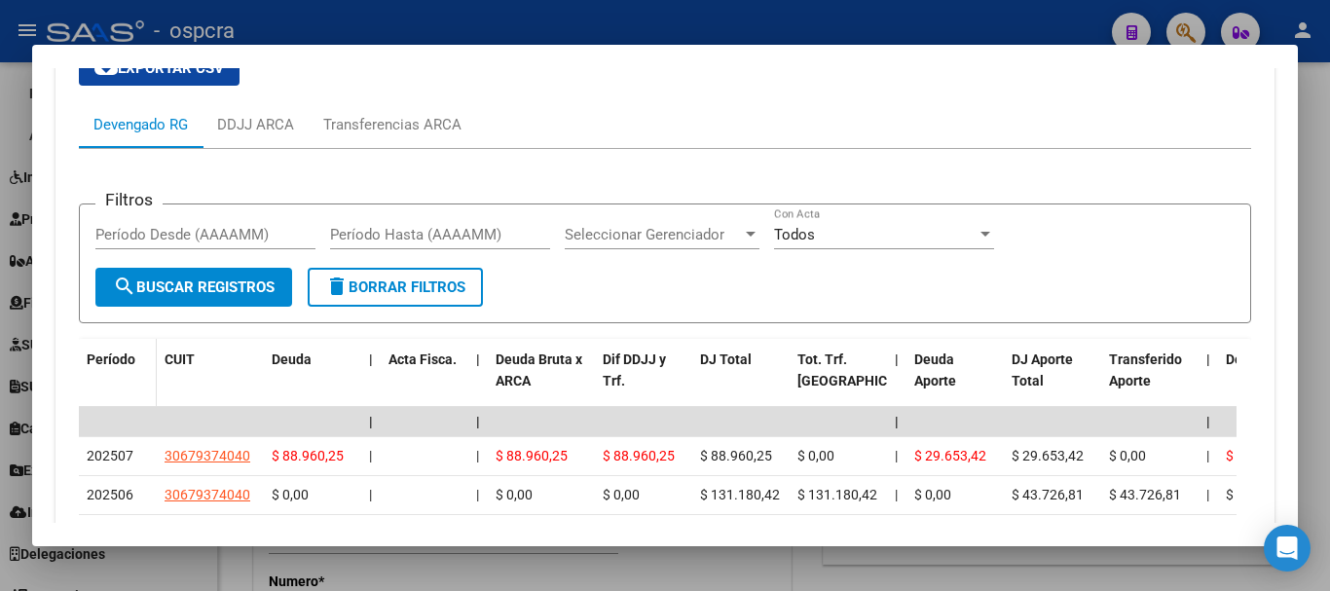
scroll to position [2250, 0]
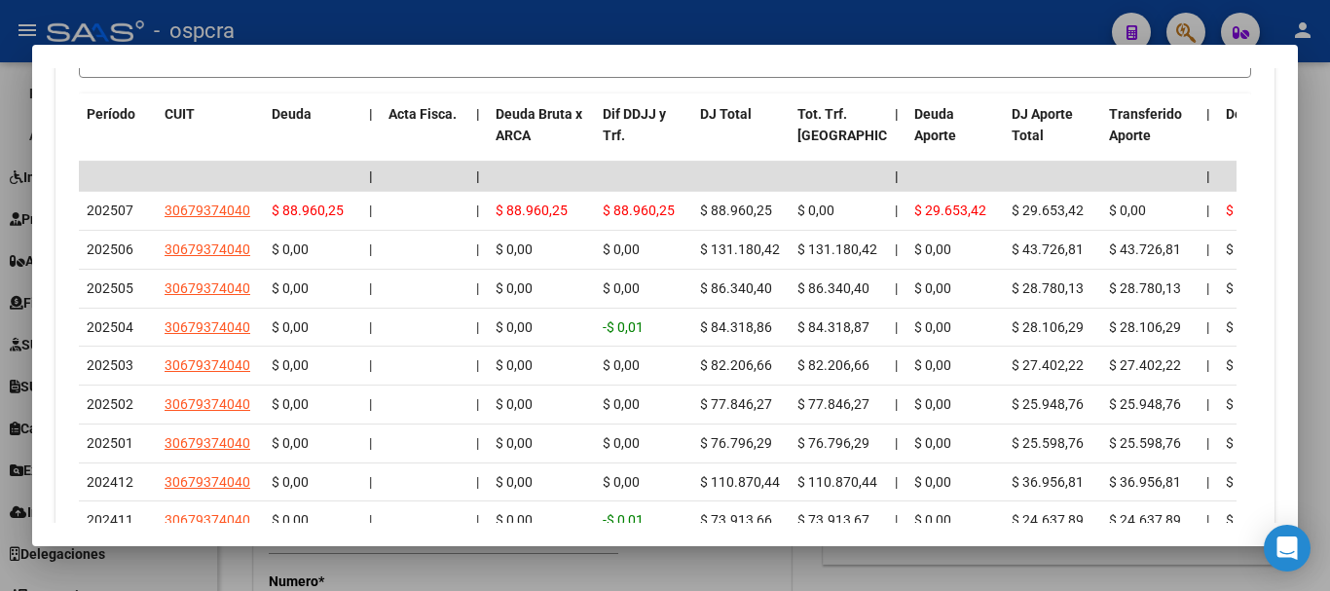
click at [0, 168] on div at bounding box center [665, 295] width 1330 height 591
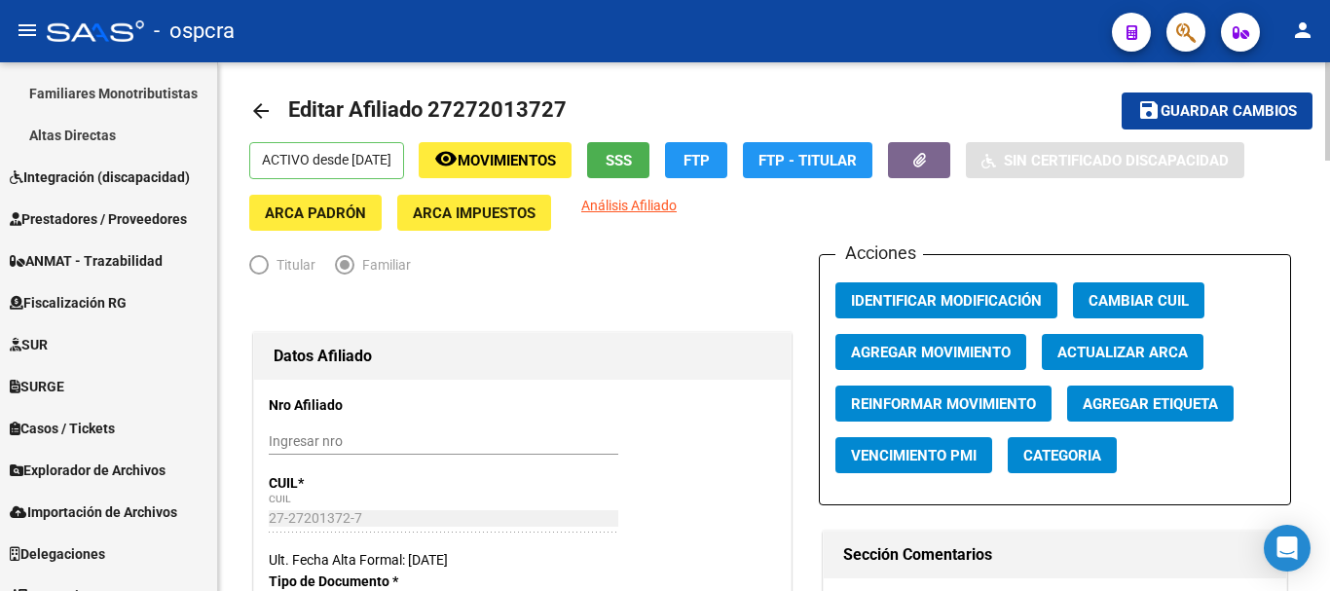
scroll to position [0, 0]
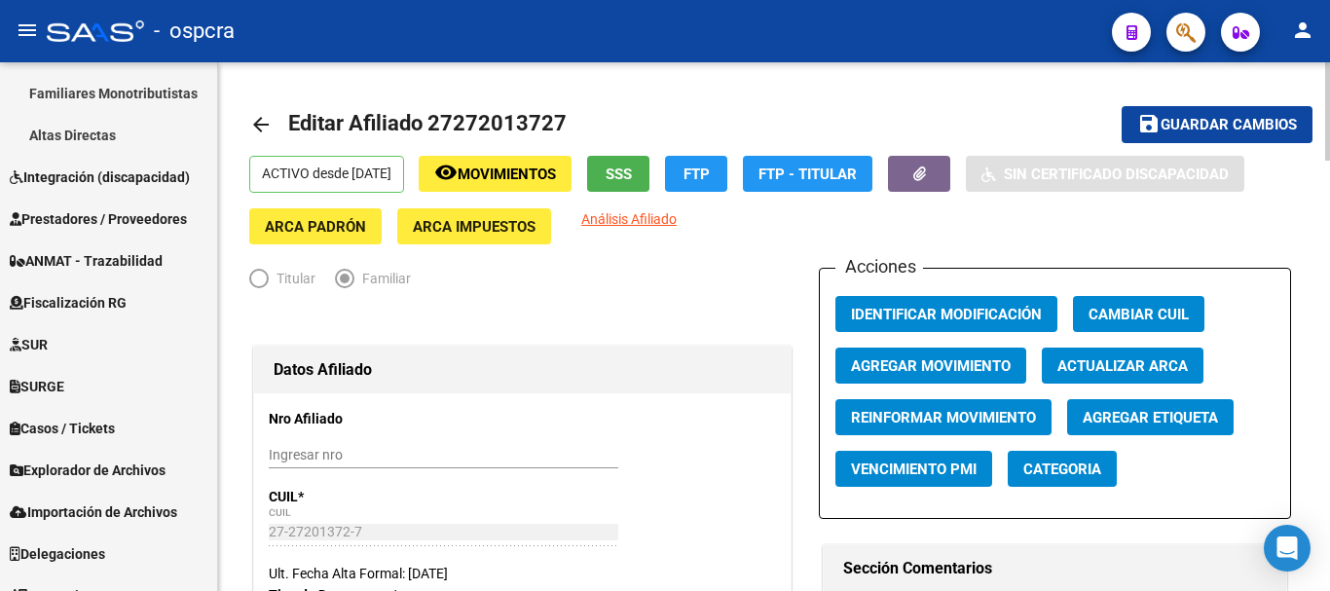
click at [632, 171] on span "SSS" at bounding box center [619, 175] width 26 height 18
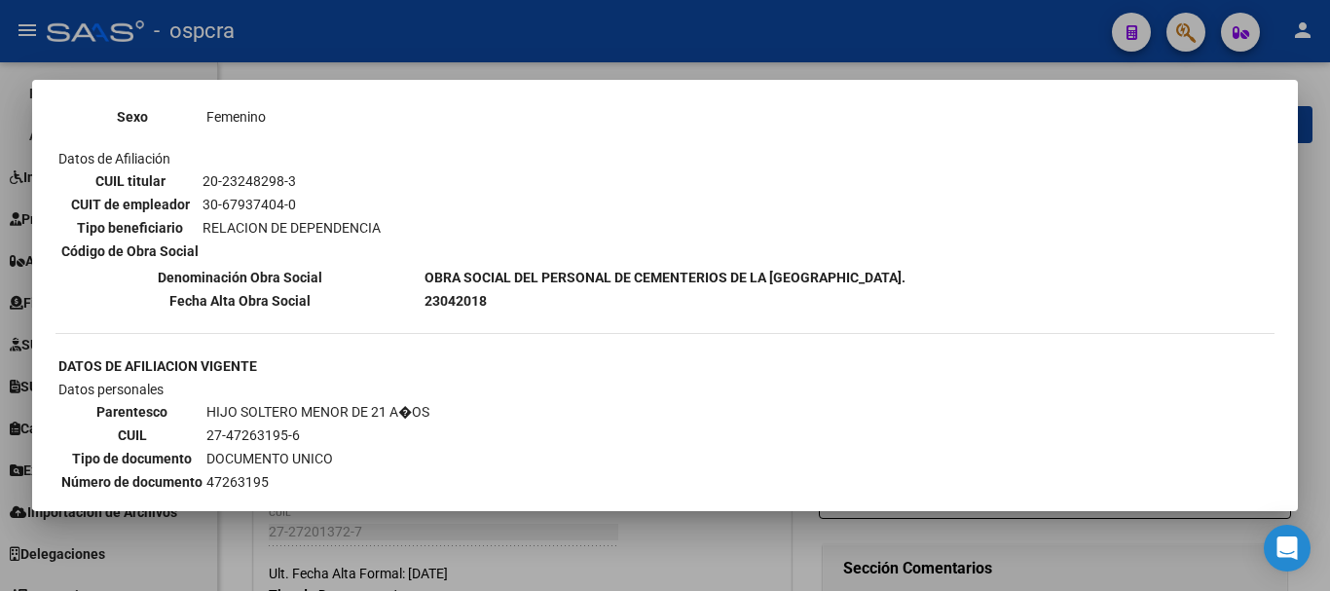
scroll to position [1168, 0]
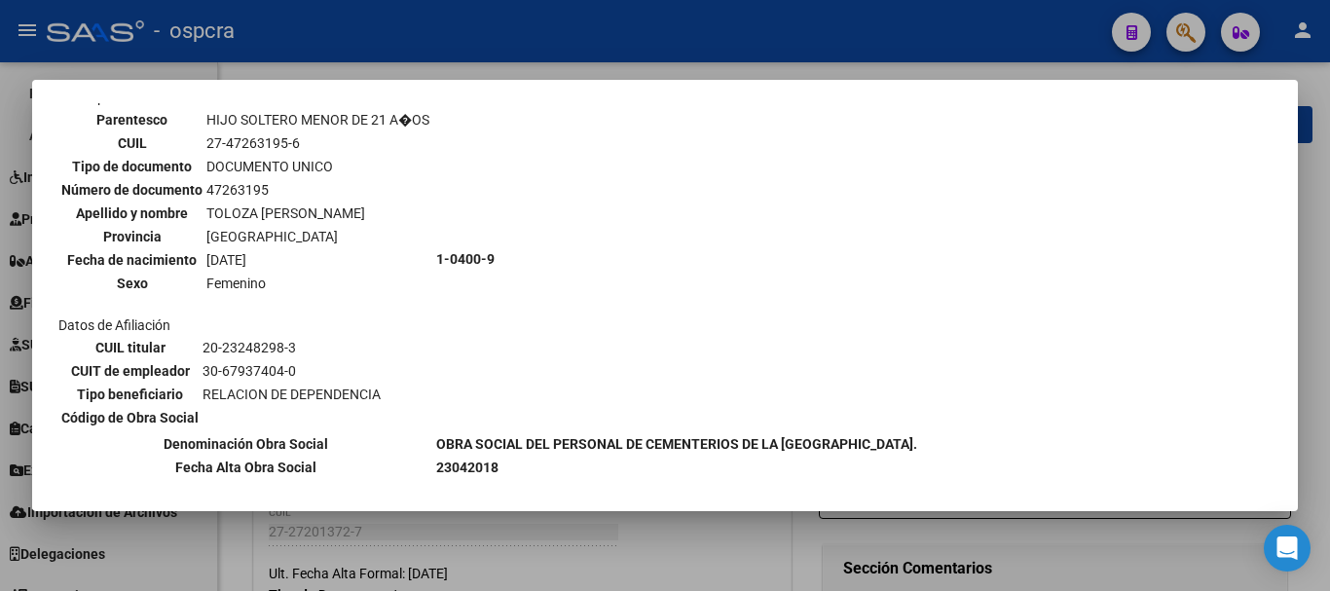
click at [0, 250] on div at bounding box center [665, 295] width 1330 height 591
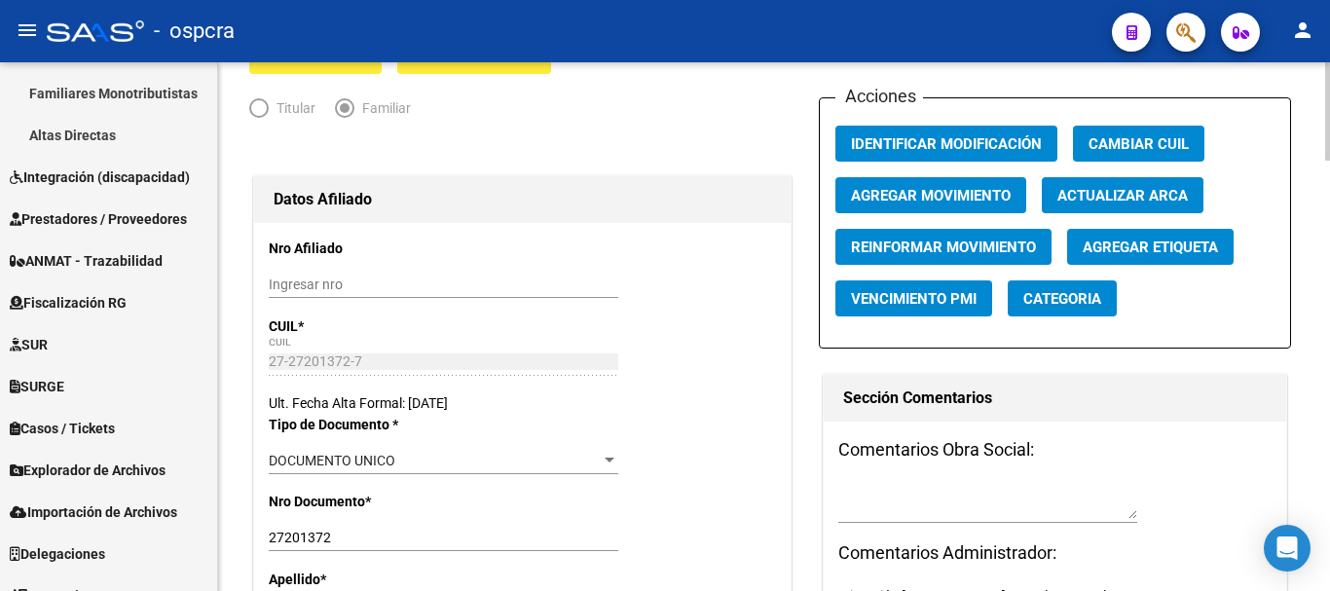
scroll to position [0, 0]
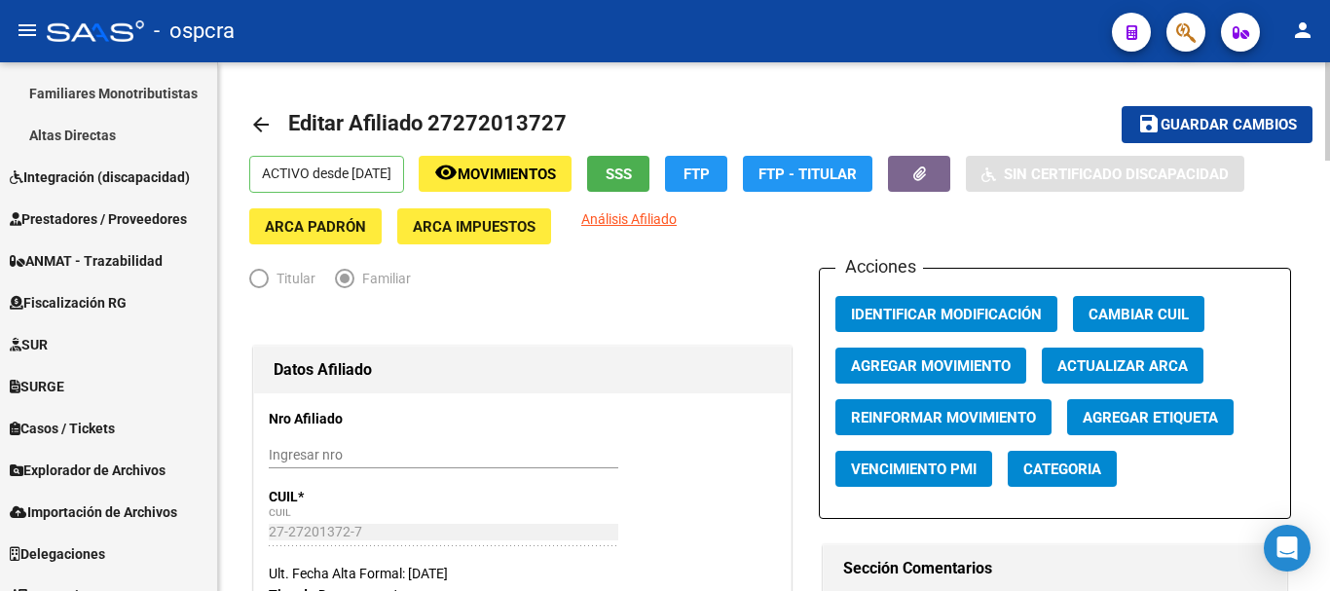
click at [269, 128] on mat-icon "arrow_back" at bounding box center [260, 124] width 23 height 23
